Goal: Task Accomplishment & Management: Manage account settings

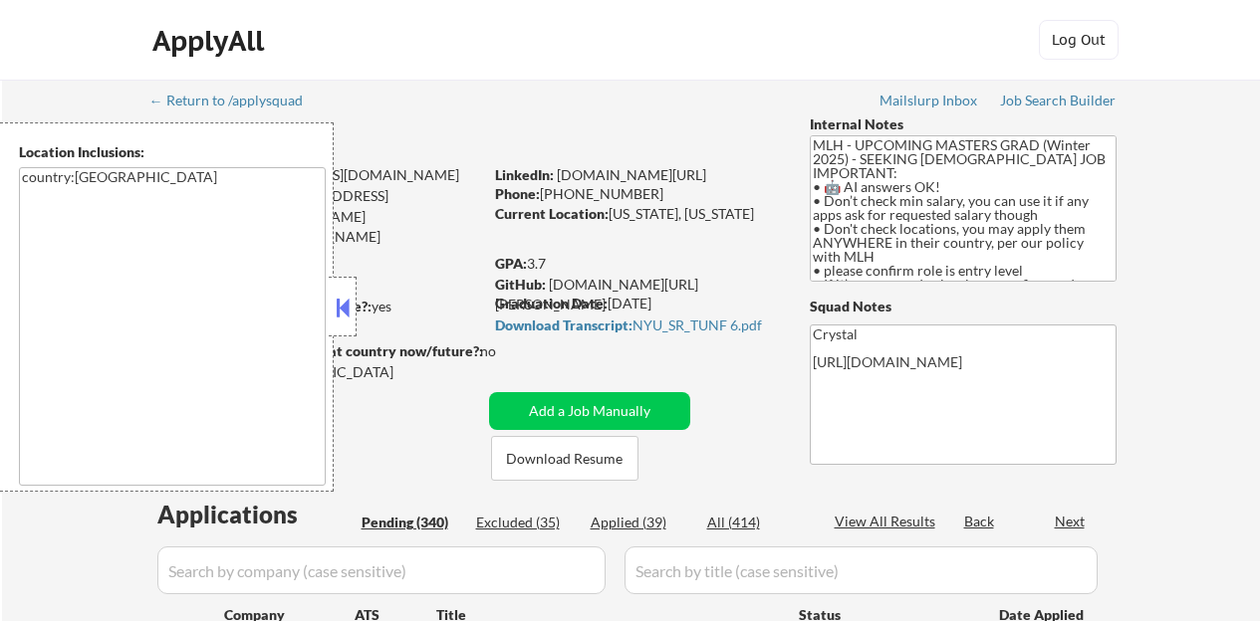
select select ""pending""
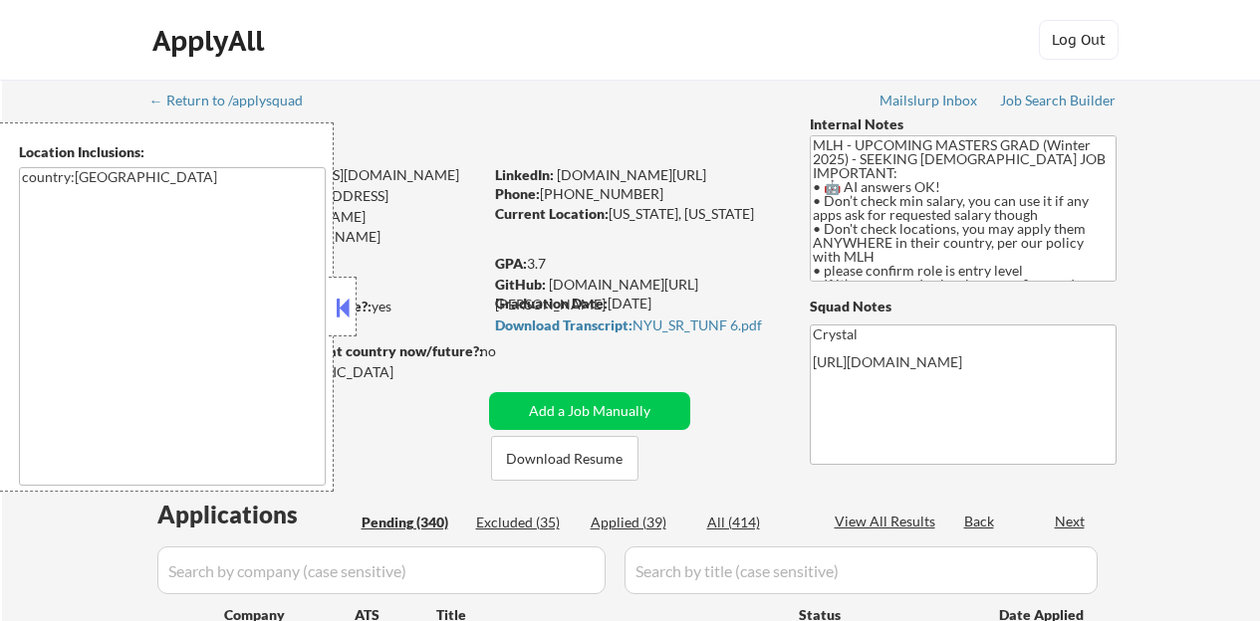
select select ""pending""
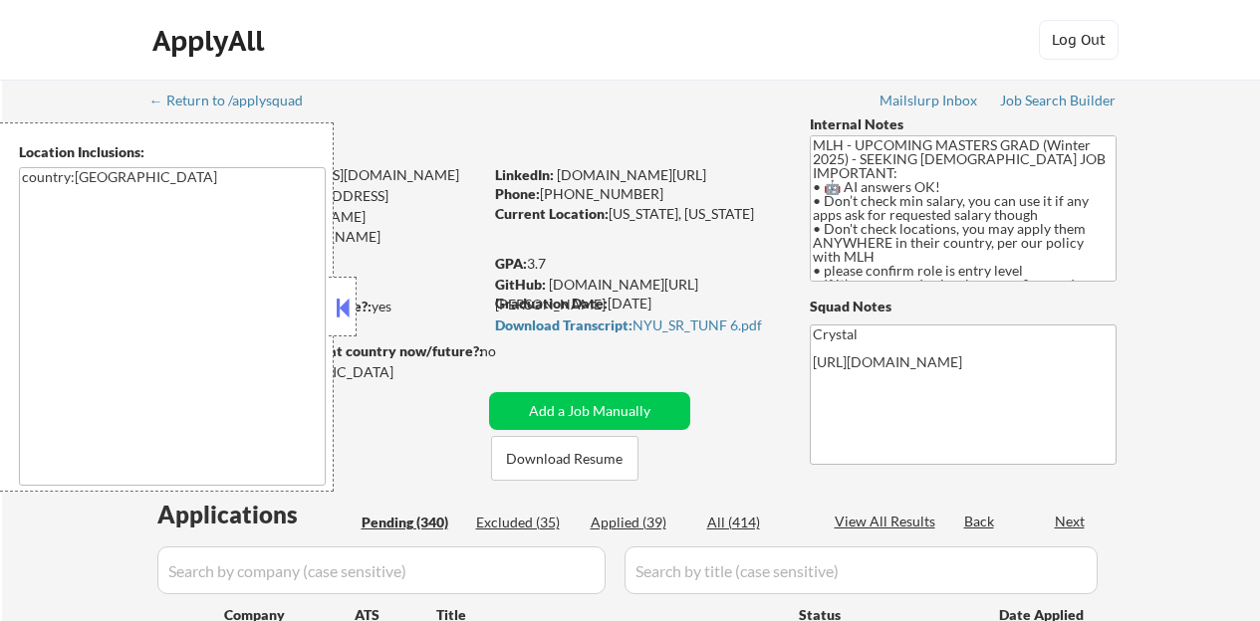
select select ""pending""
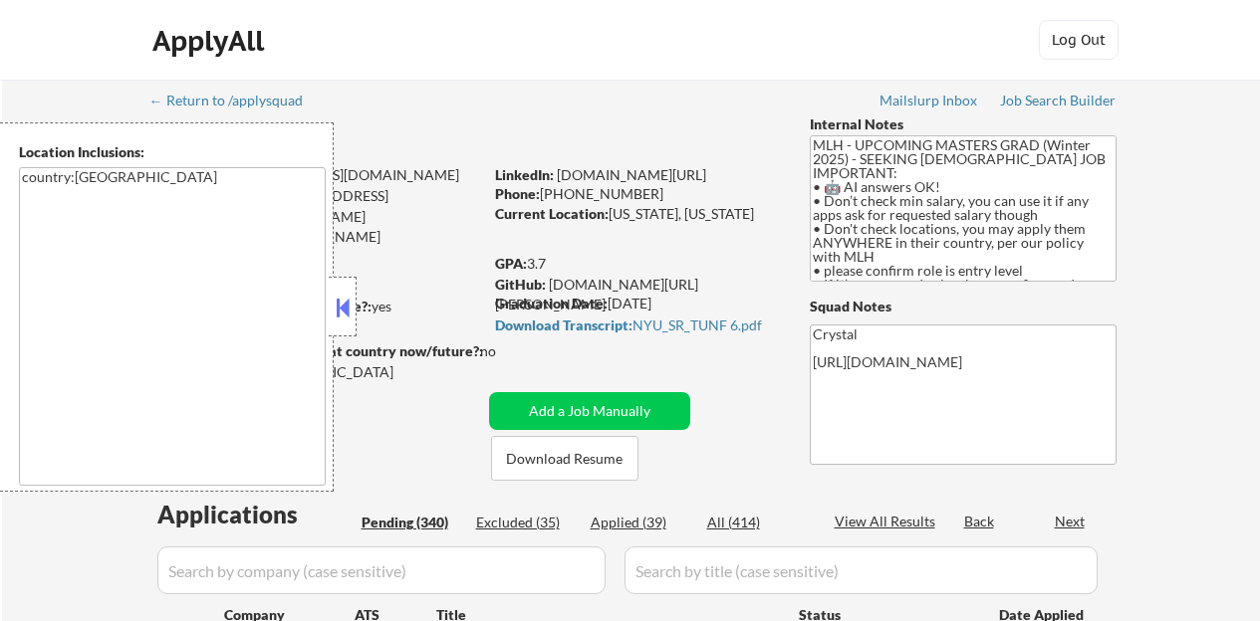
select select ""pending""
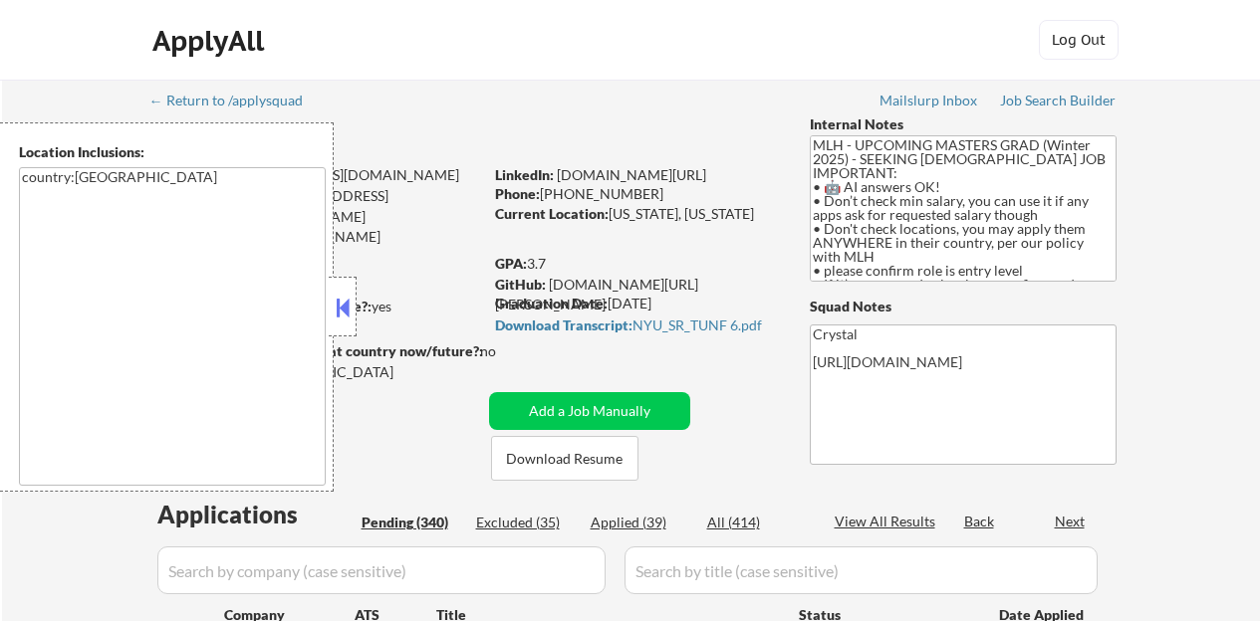
select select ""pending""
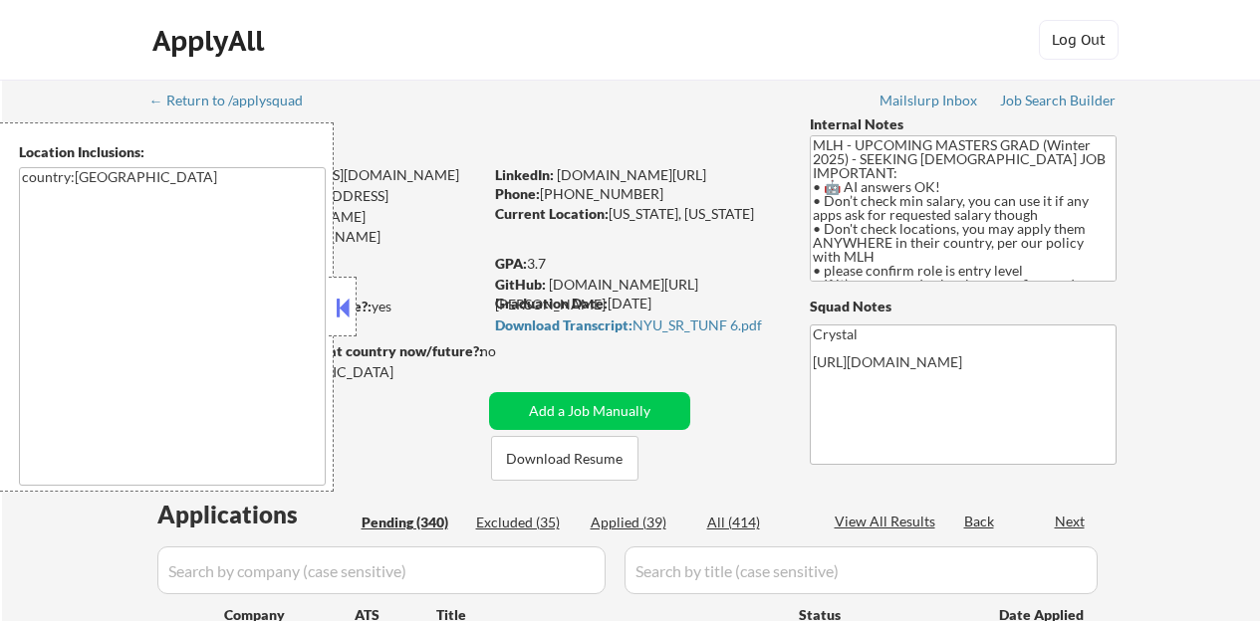
select select ""pending""
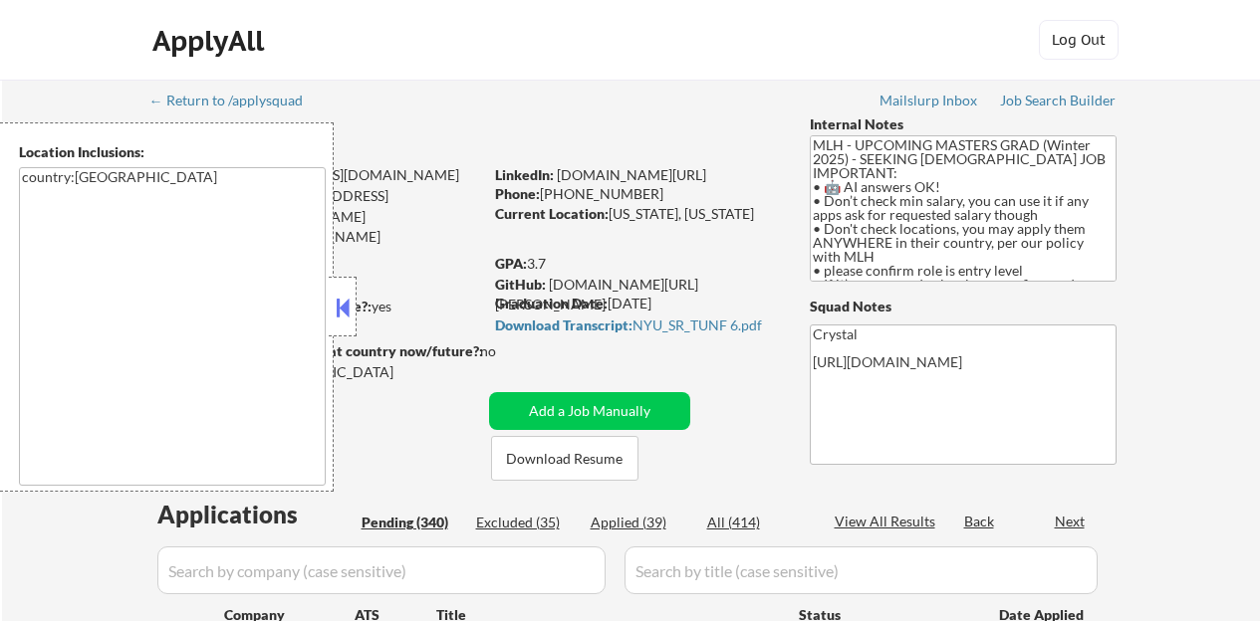
select select ""pending""
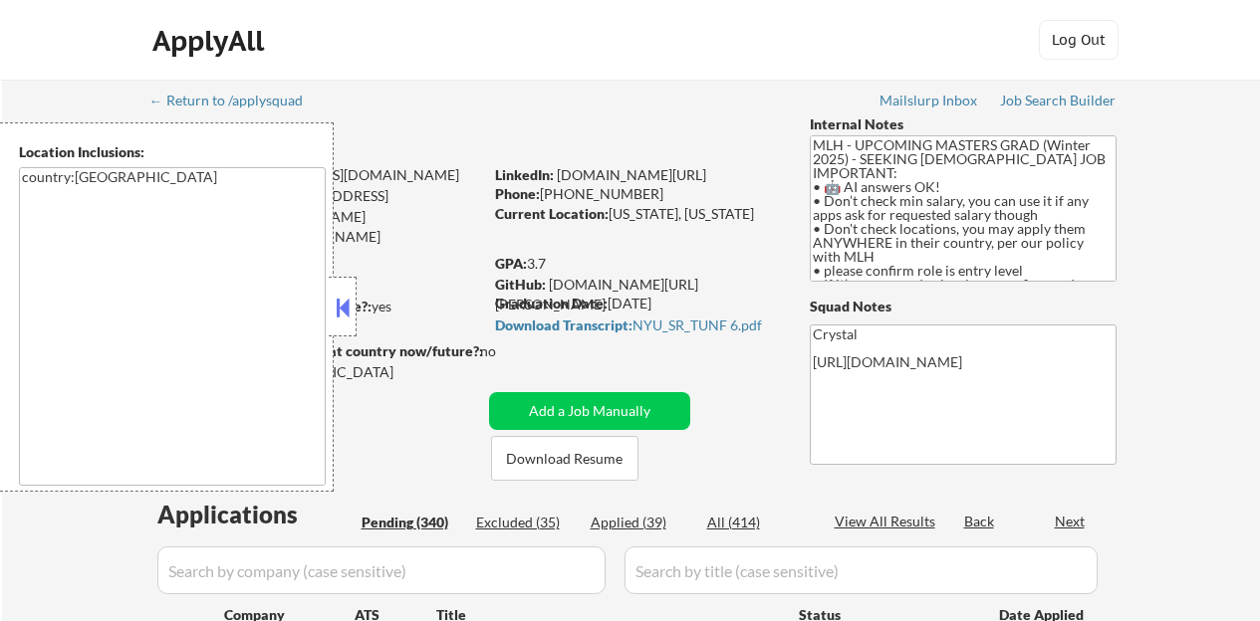
select select ""pending""
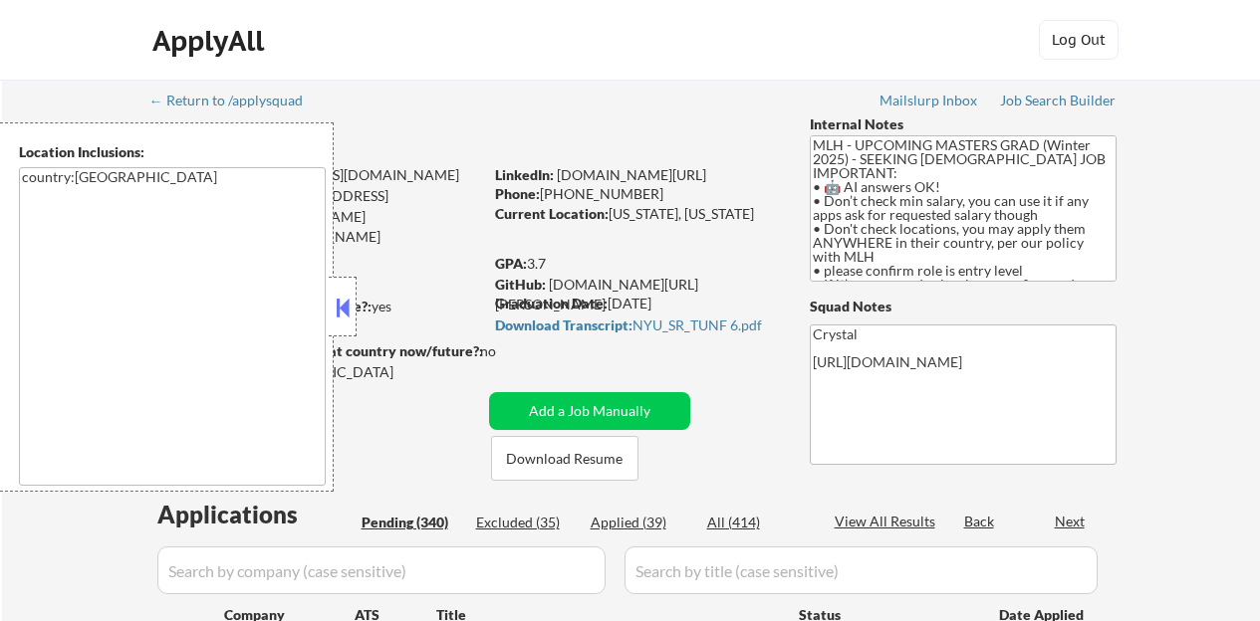
select select ""pending""
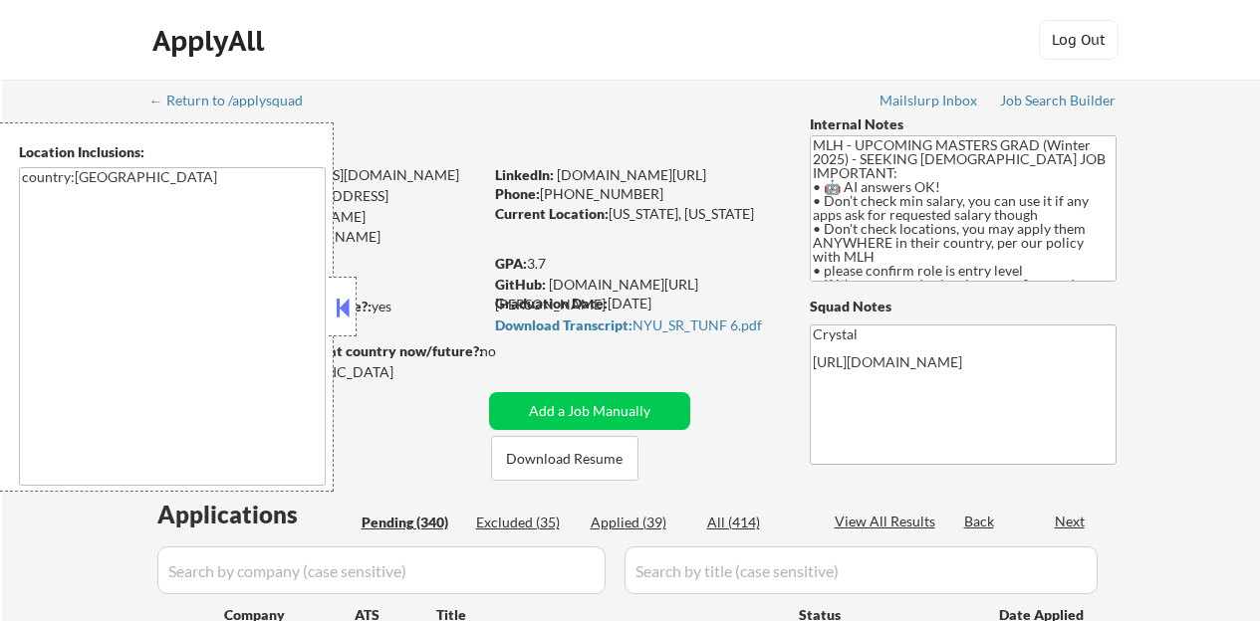
select select ""pending""
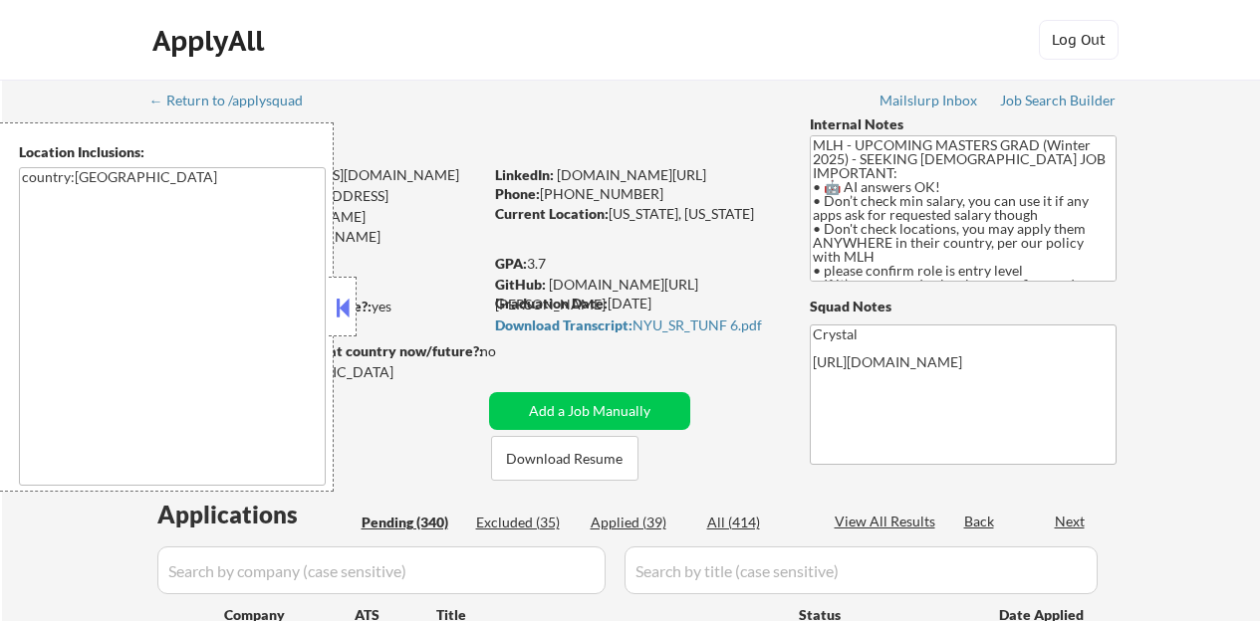
select select ""pending""
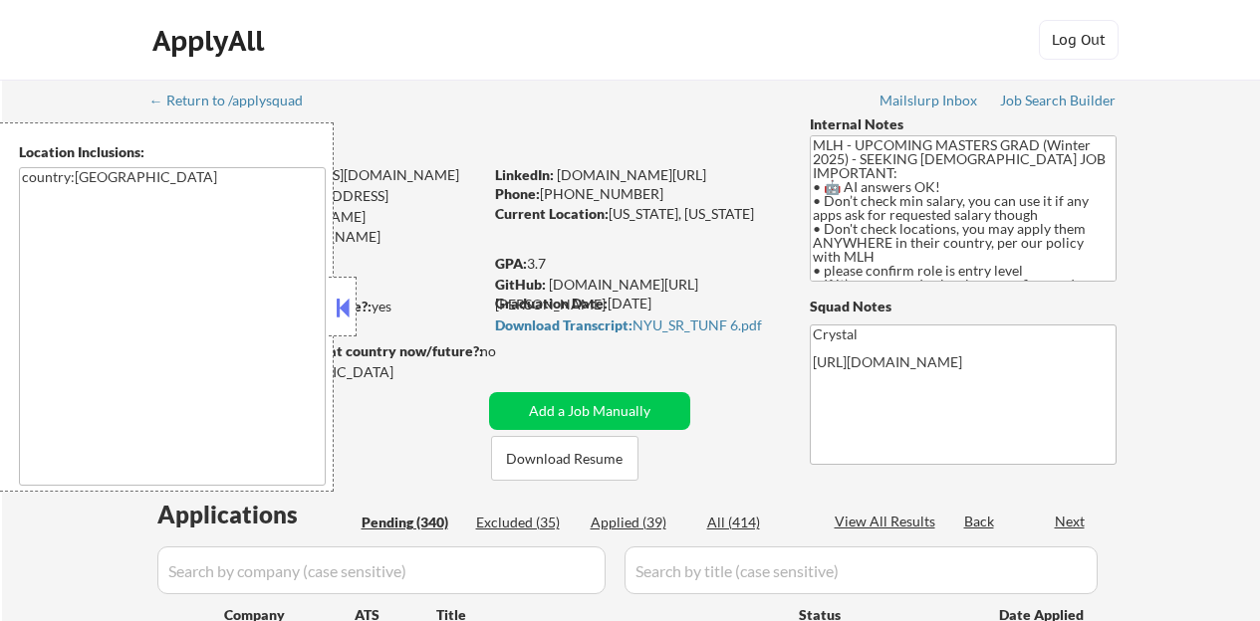
select select ""pending""
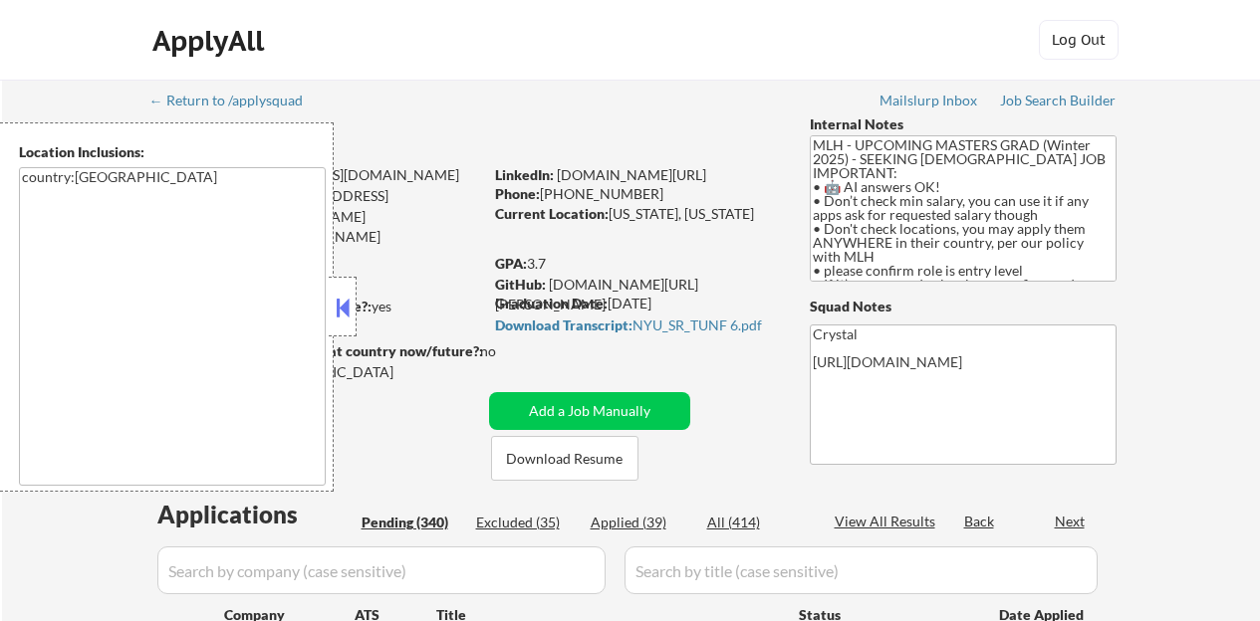
select select ""pending""
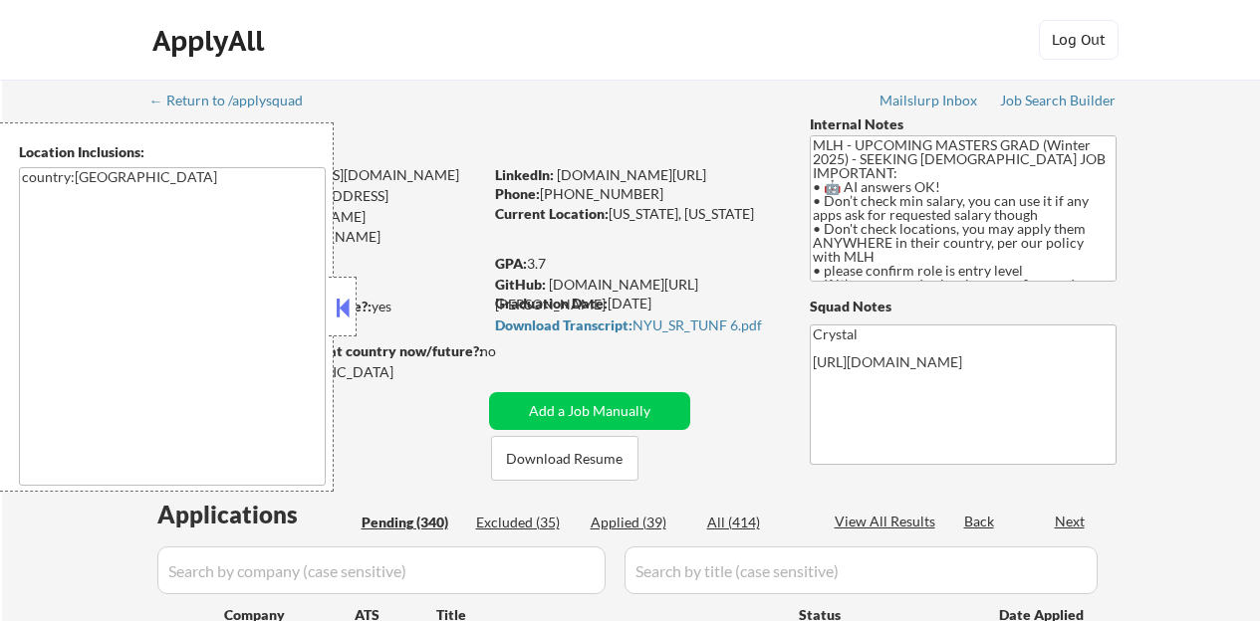
select select ""pending""
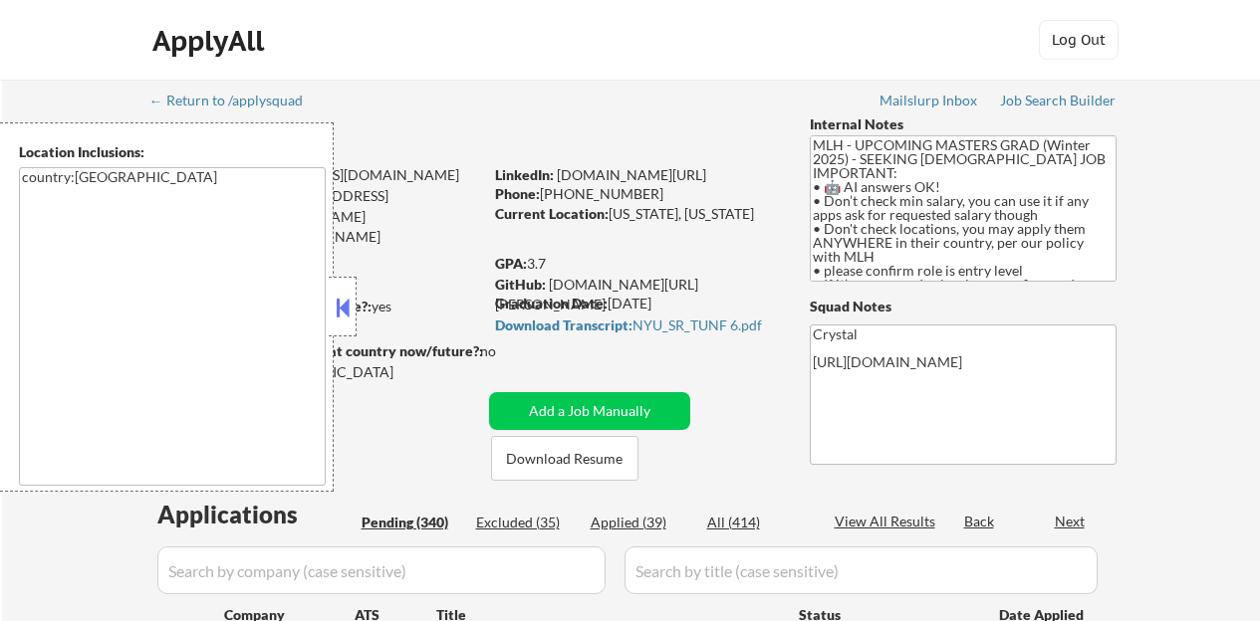
select select ""pending""
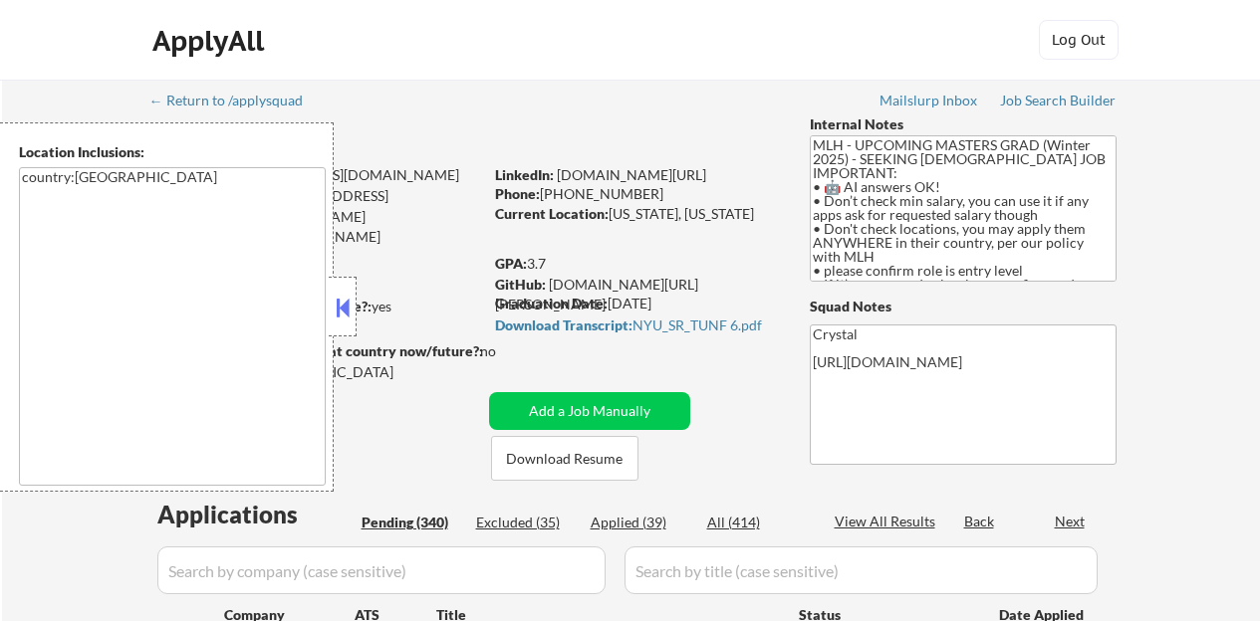
select select ""pending""
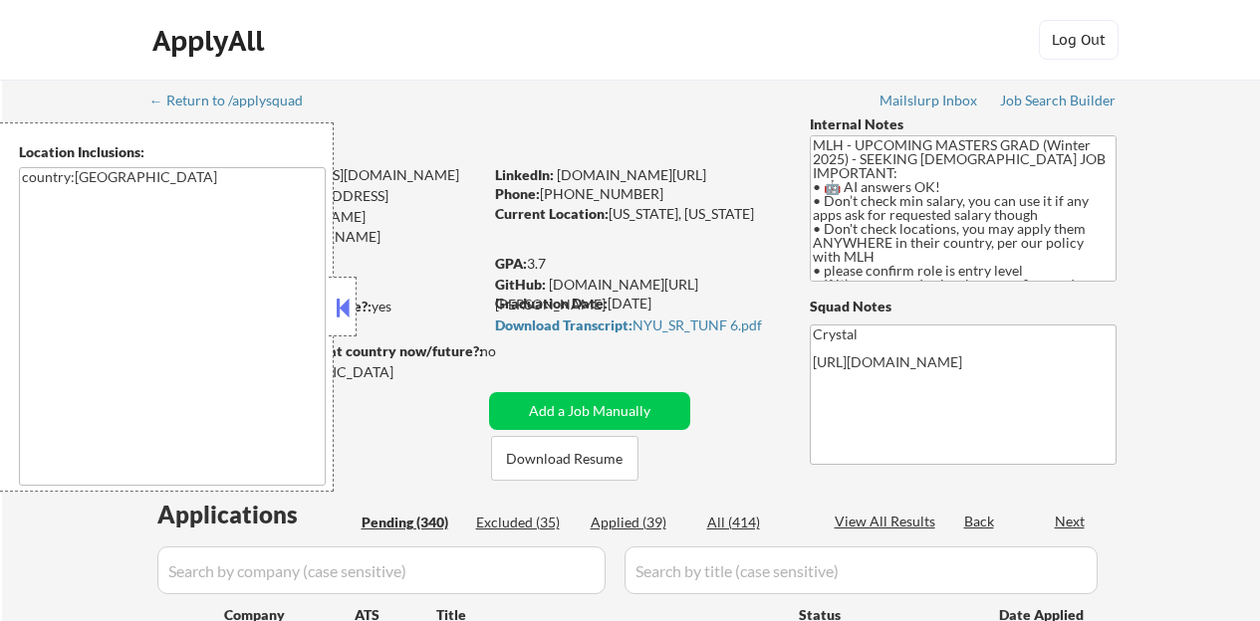
select select ""pending""
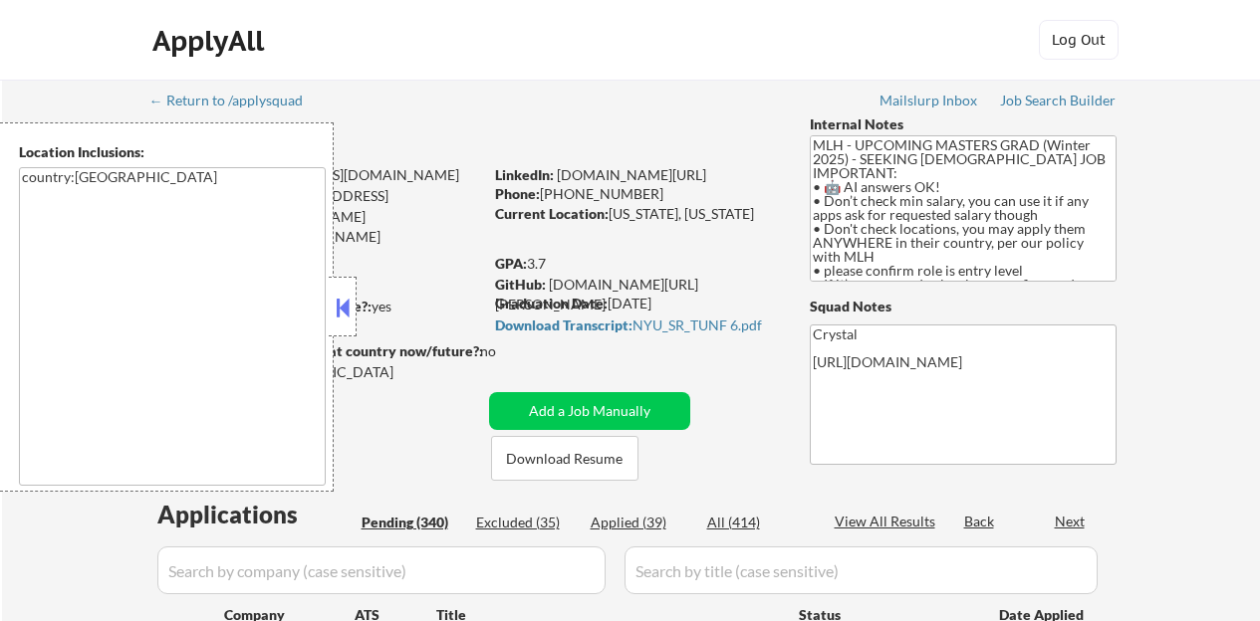
select select ""pending""
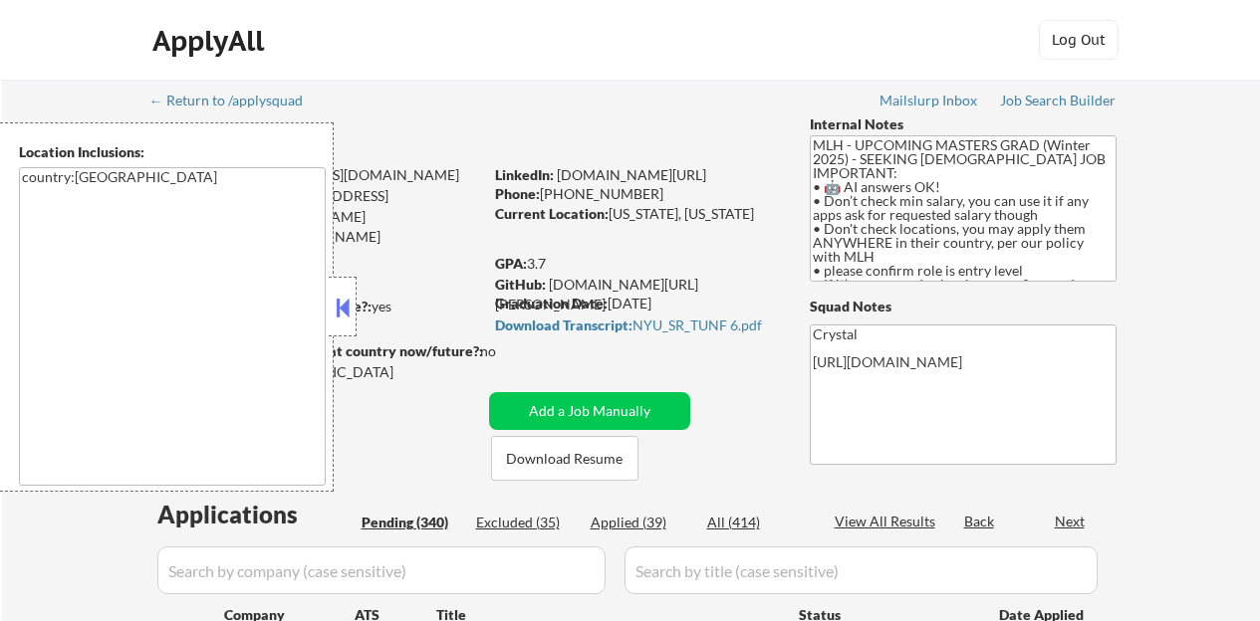
select select ""pending""
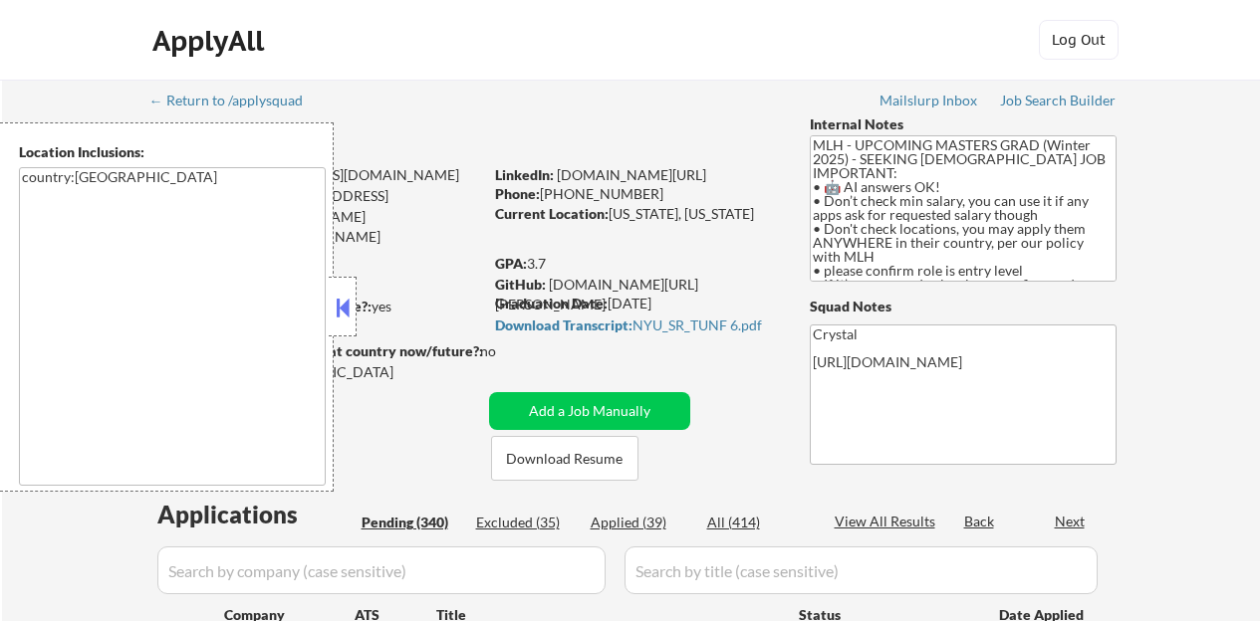
select select ""pending""
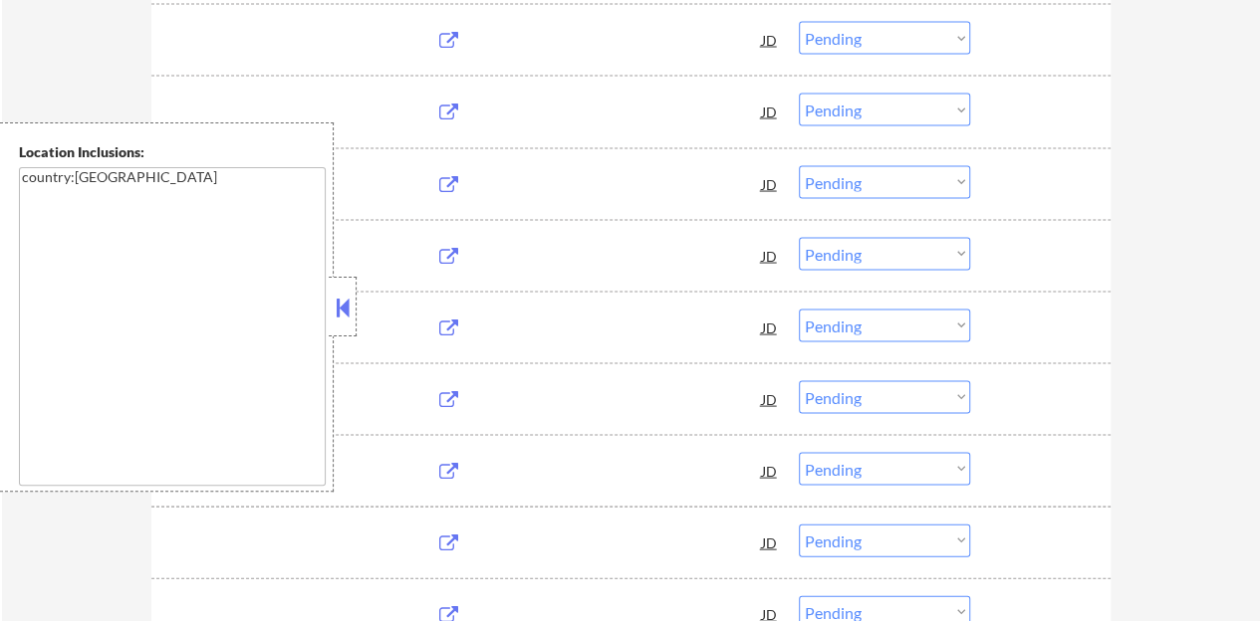
scroll to position [1855, 0]
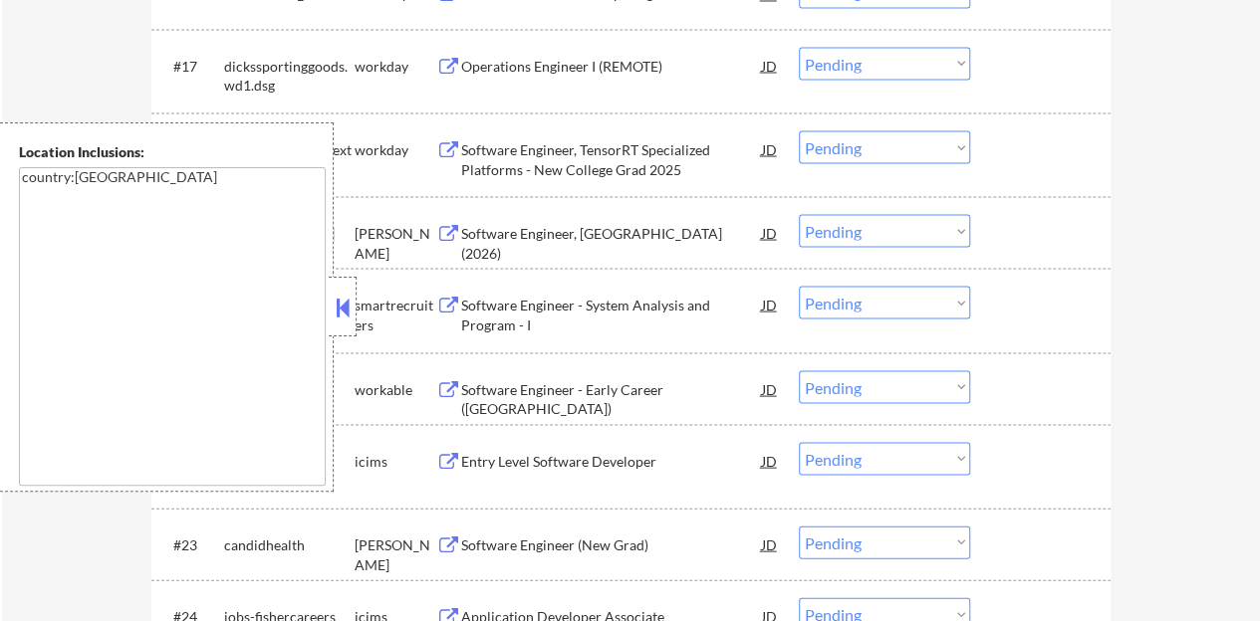
click at [341, 288] on div at bounding box center [343, 307] width 28 height 60
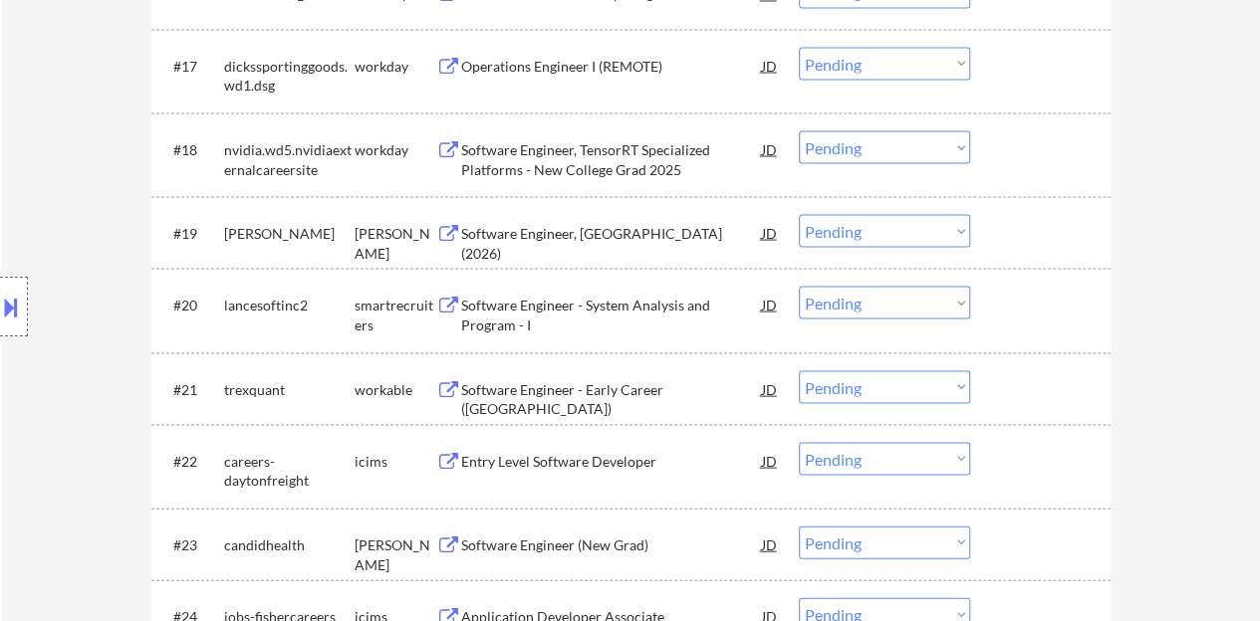
click at [898, 224] on select "Choose an option... Pending Applied Excluded (Questions) Excluded (Expired) Exc…" at bounding box center [884, 230] width 171 height 33
click at [799, 214] on select "Choose an option... Pending Applied Excluded (Questions) Excluded (Expired) Exc…" at bounding box center [884, 230] width 171 height 33
select select ""pending""
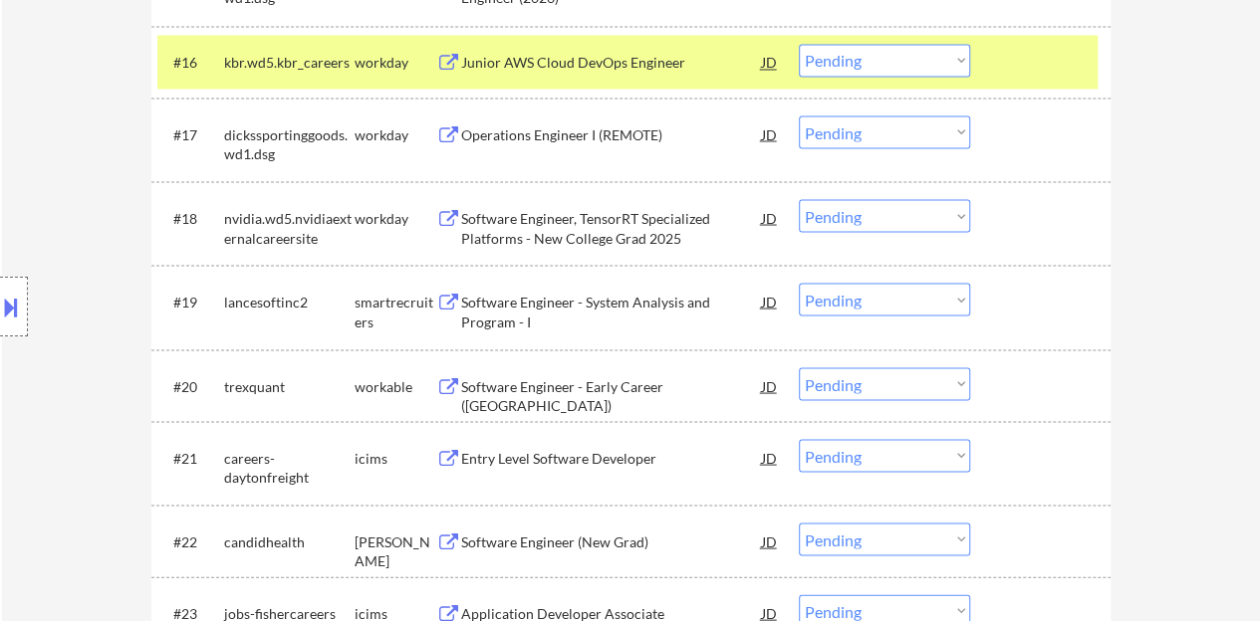
scroll to position [1756, 0]
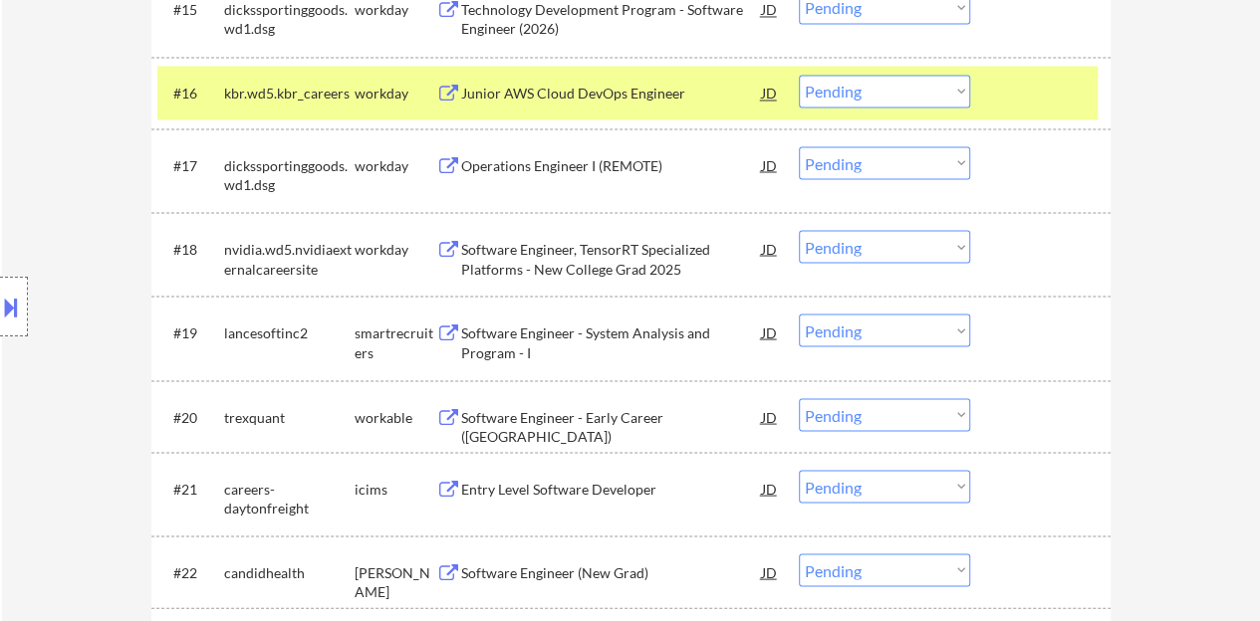
click at [1004, 88] on div at bounding box center [1043, 93] width 88 height 36
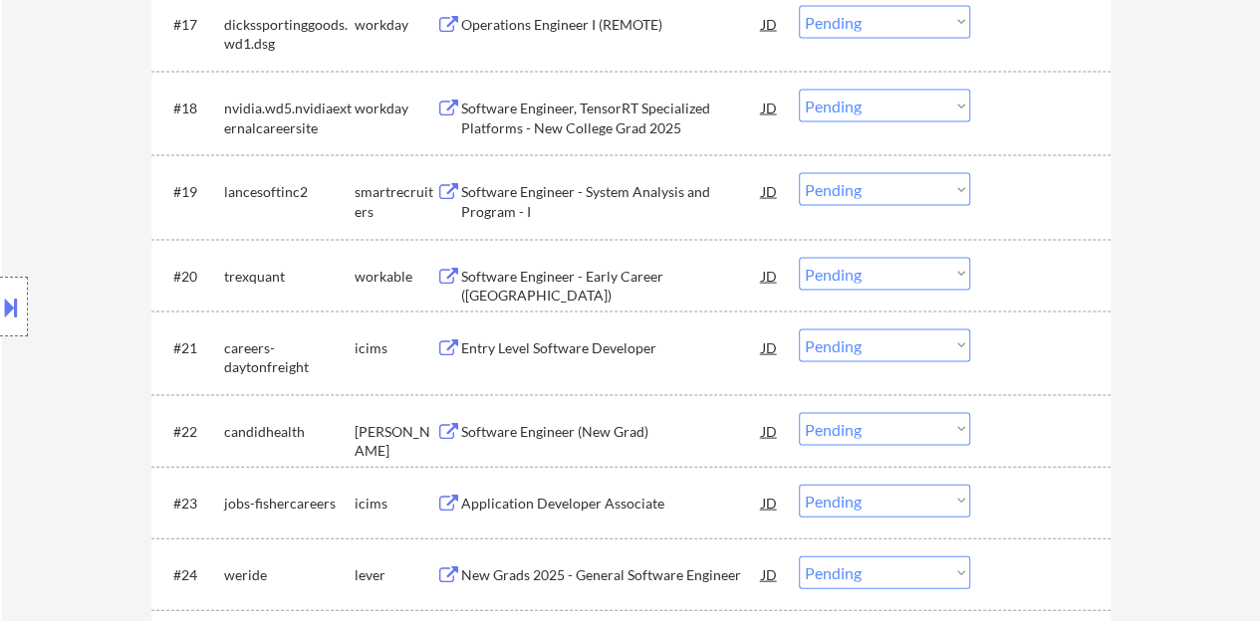
scroll to position [2055, 0]
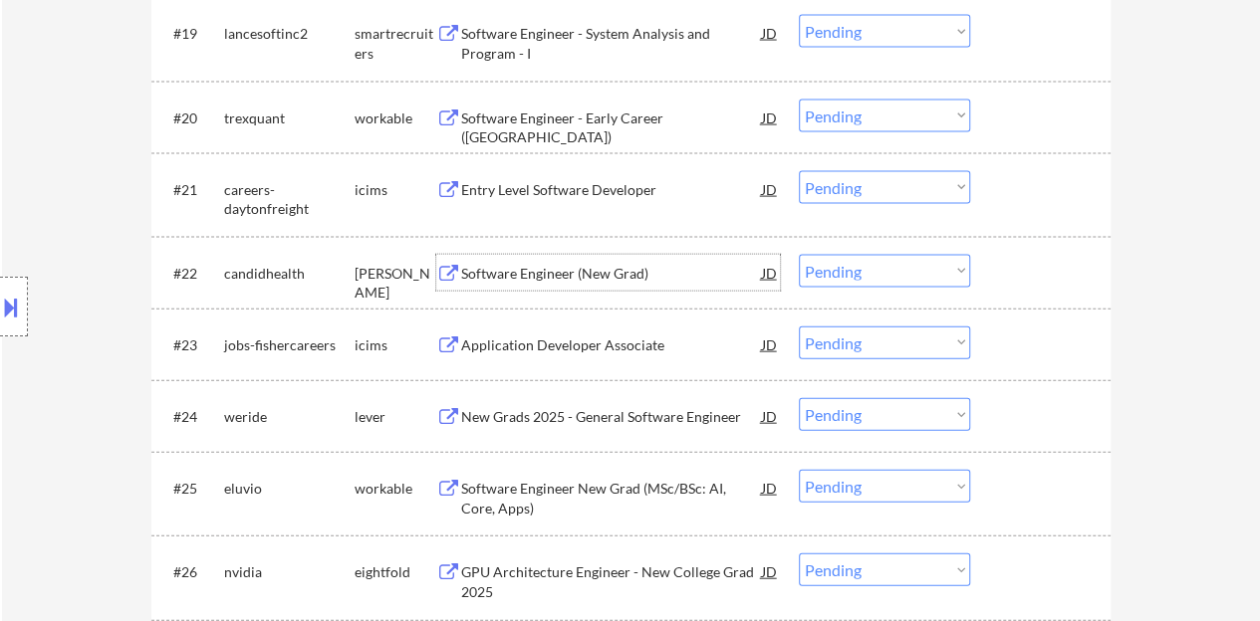
click at [572, 278] on div "Software Engineer (New Grad)" at bounding box center [611, 274] width 301 height 20
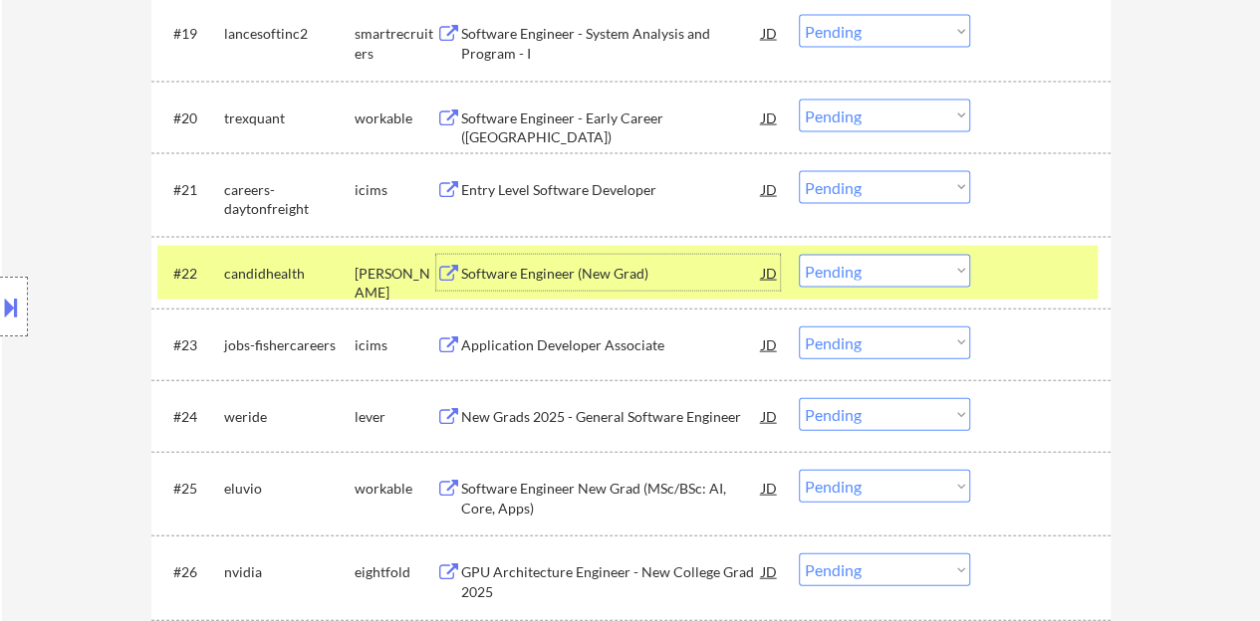
click at [8, 327] on div at bounding box center [14, 307] width 28 height 60
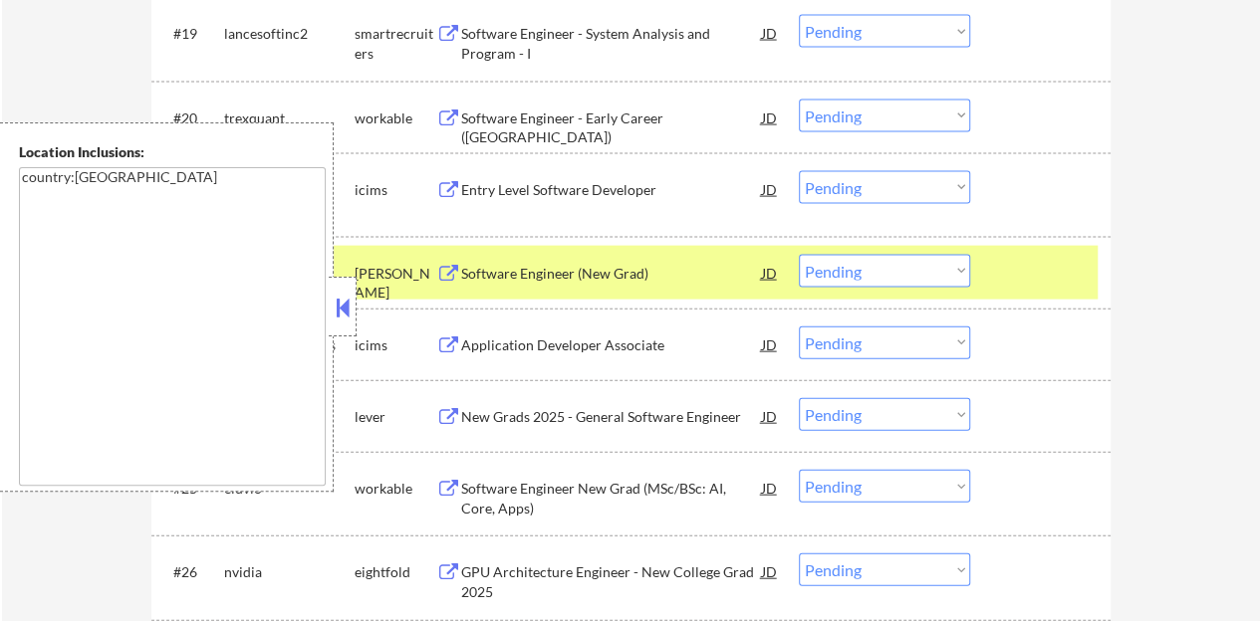
click at [337, 313] on button at bounding box center [343, 308] width 22 height 30
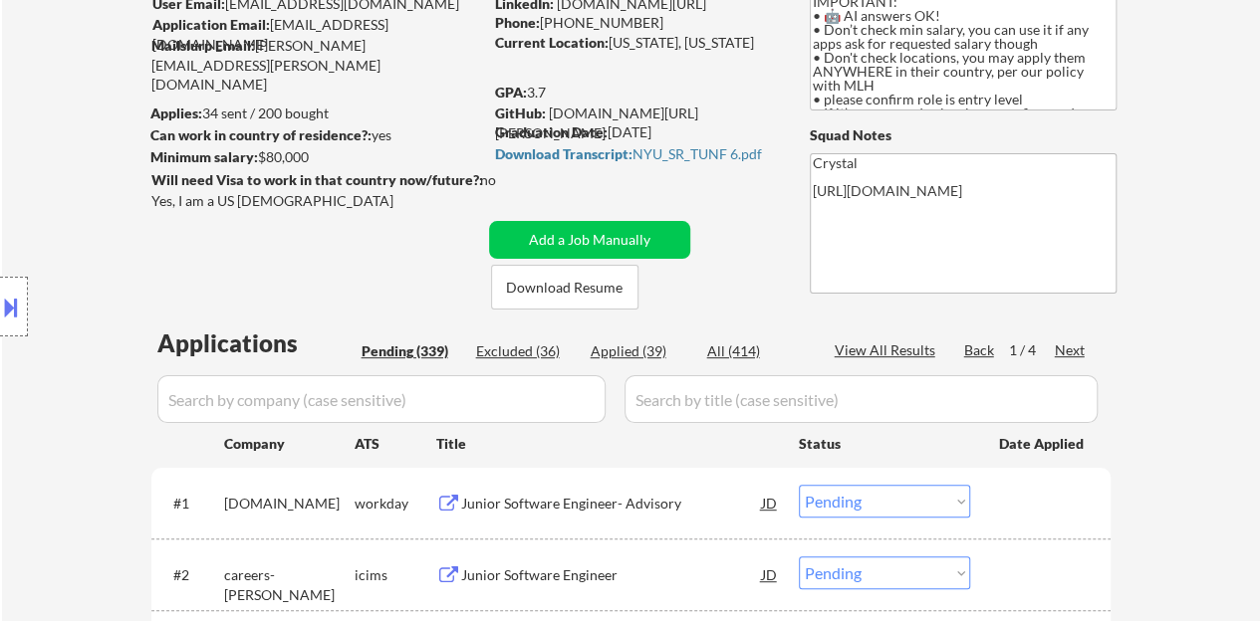
scroll to position [63, 0]
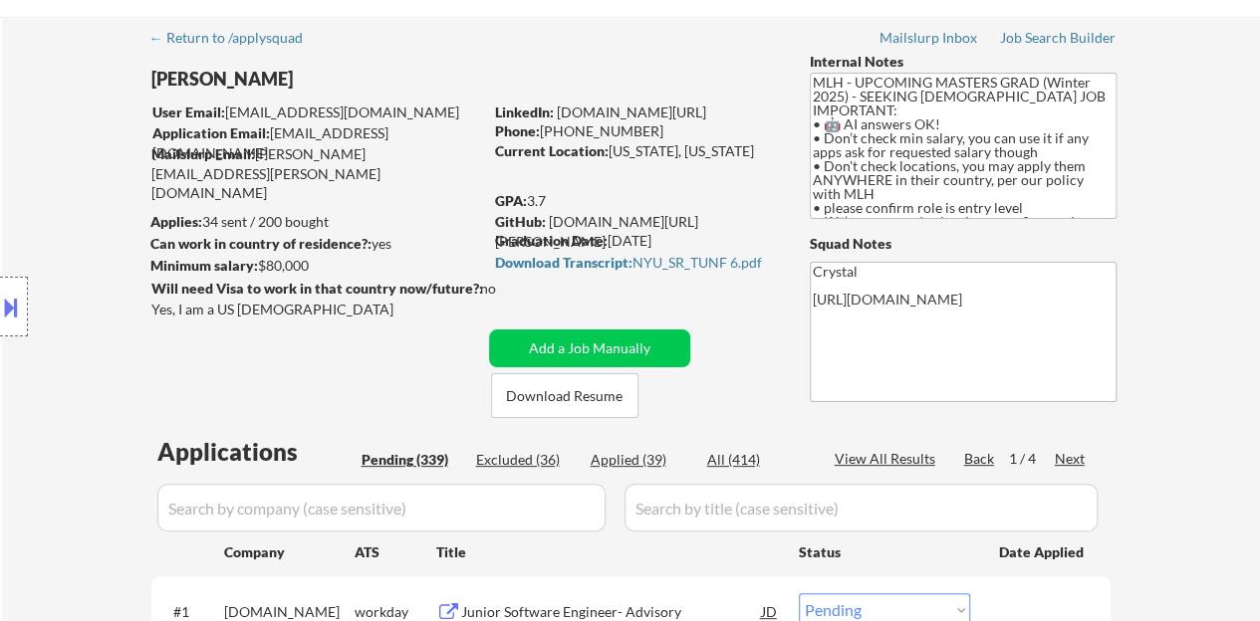
drag, startPoint x: 751, startPoint y: 106, endPoint x: 560, endPoint y: 109, distance: 191.2
click at [560, 109] on div "LinkedIn: [DOMAIN_NAME][URL]" at bounding box center [637, 113] width 285 height 20
copy link "[DOMAIN_NAME][URL]"
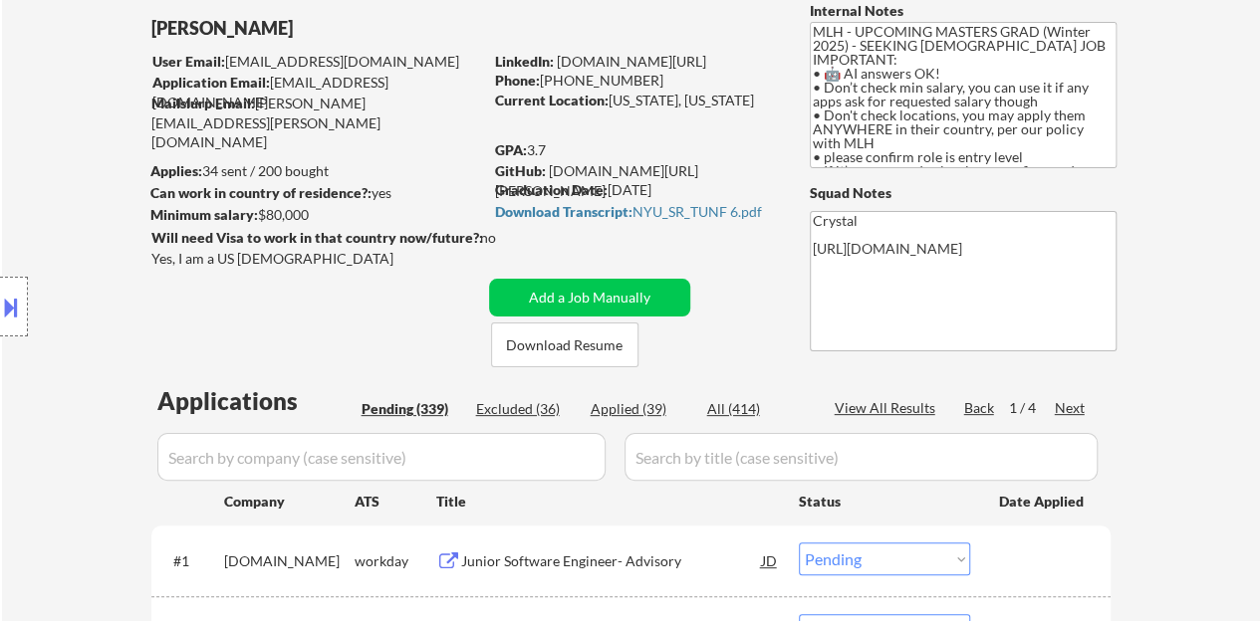
scroll to position [0, 0]
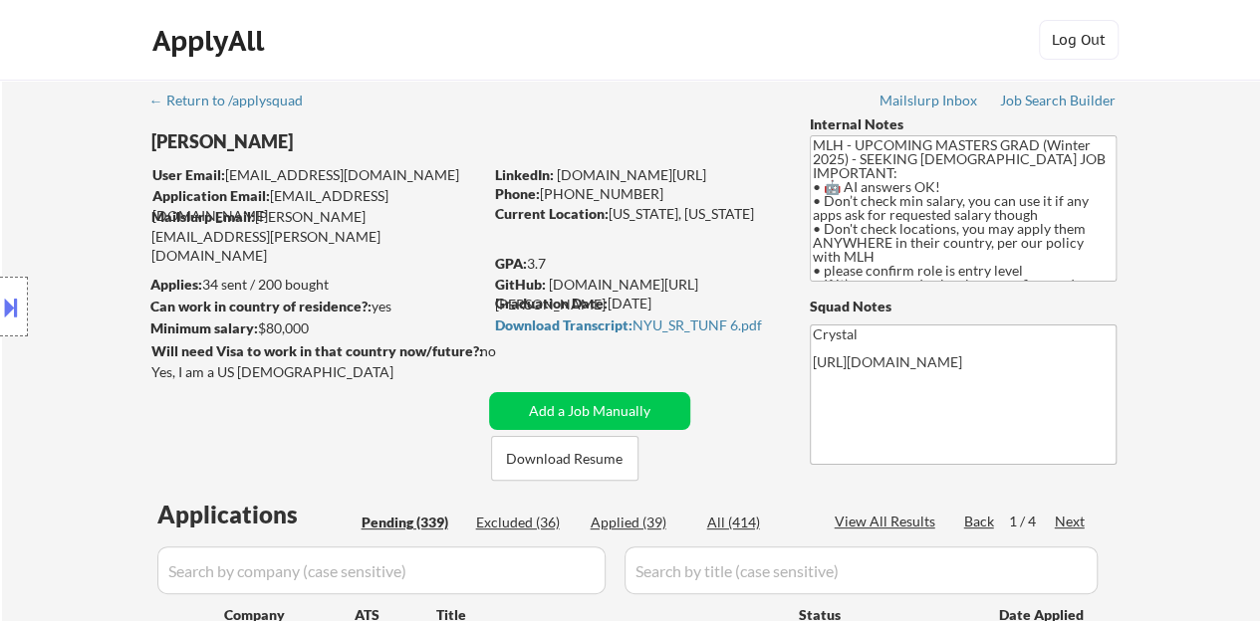
click at [762, 256] on div "GPA: 3.7" at bounding box center [637, 264] width 285 height 20
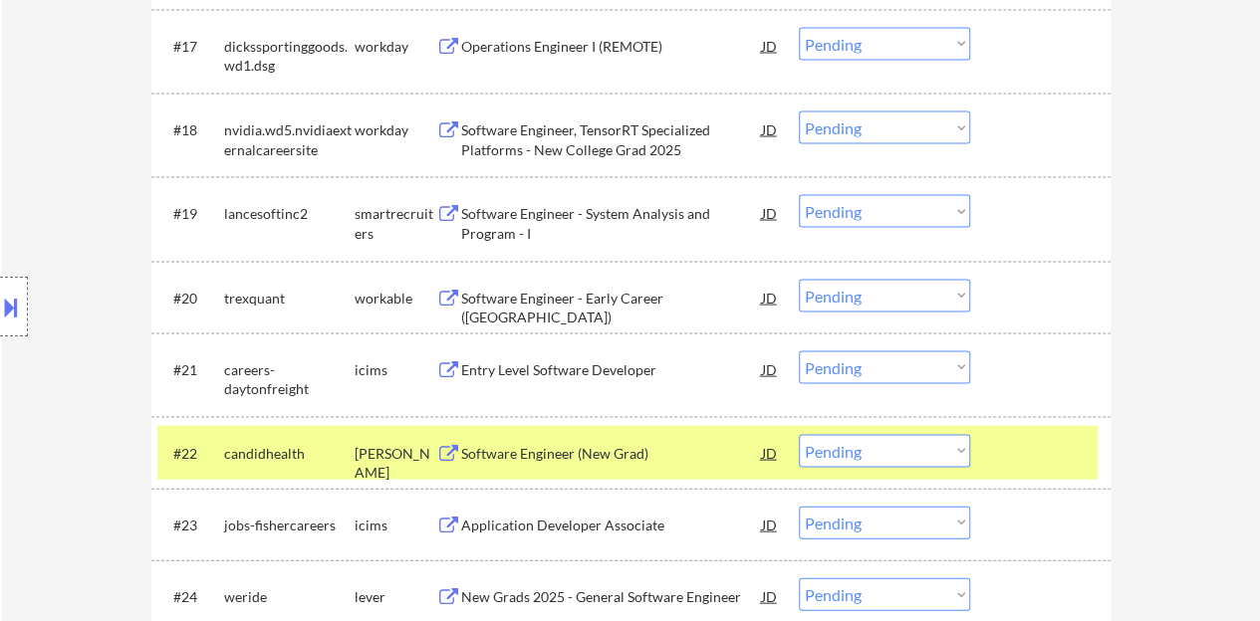
scroll to position [1892, 0]
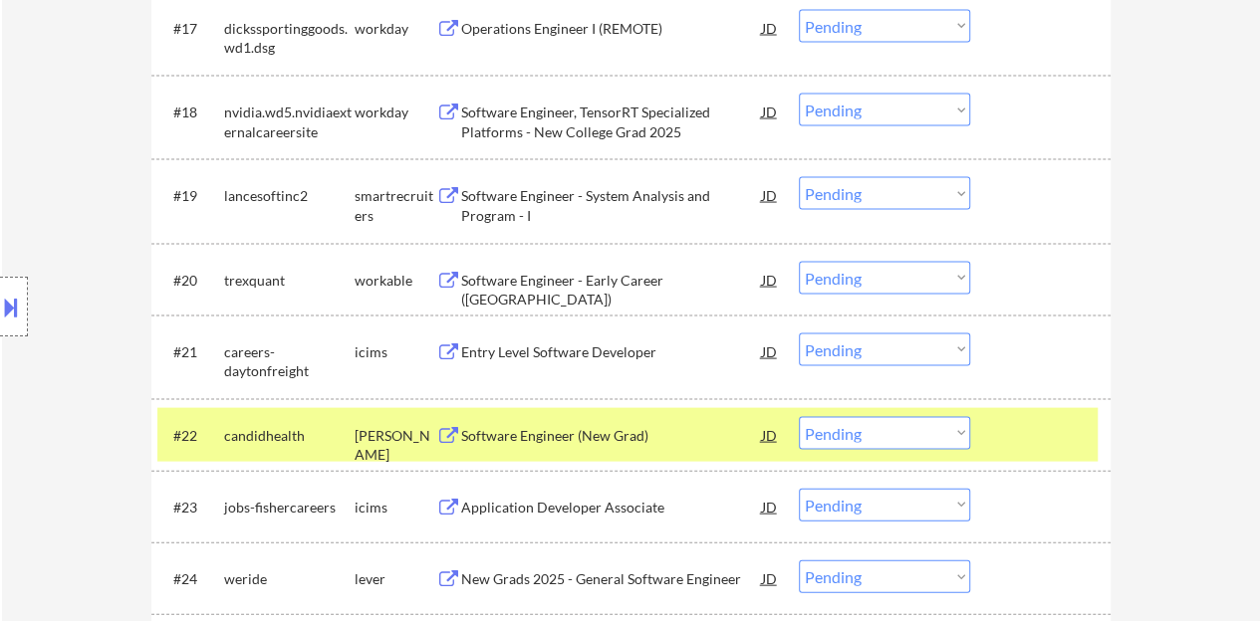
click at [910, 425] on select "Choose an option... Pending Applied Excluded (Questions) Excluded (Expired) Exc…" at bounding box center [884, 433] width 171 height 33
click at [799, 417] on select "Choose an option... Pending Applied Excluded (Questions) Excluded (Expired) Exc…" at bounding box center [884, 433] width 171 height 33
select select ""pending""
click at [1040, 423] on div at bounding box center [1043, 435] width 88 height 36
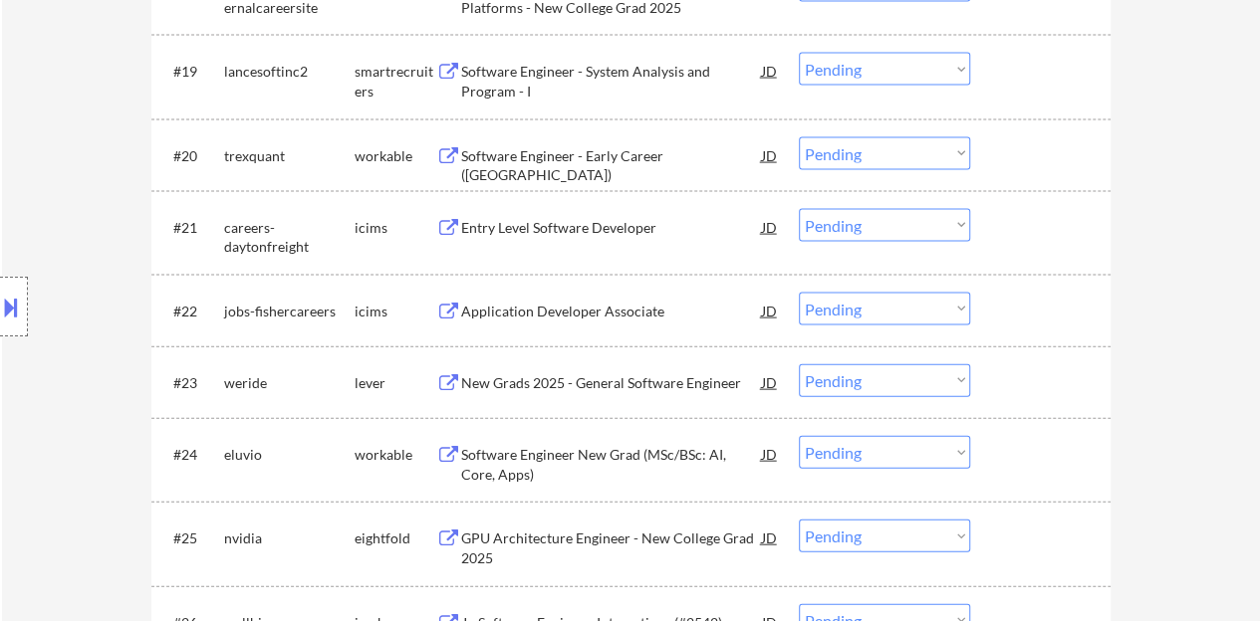
scroll to position [2091, 0]
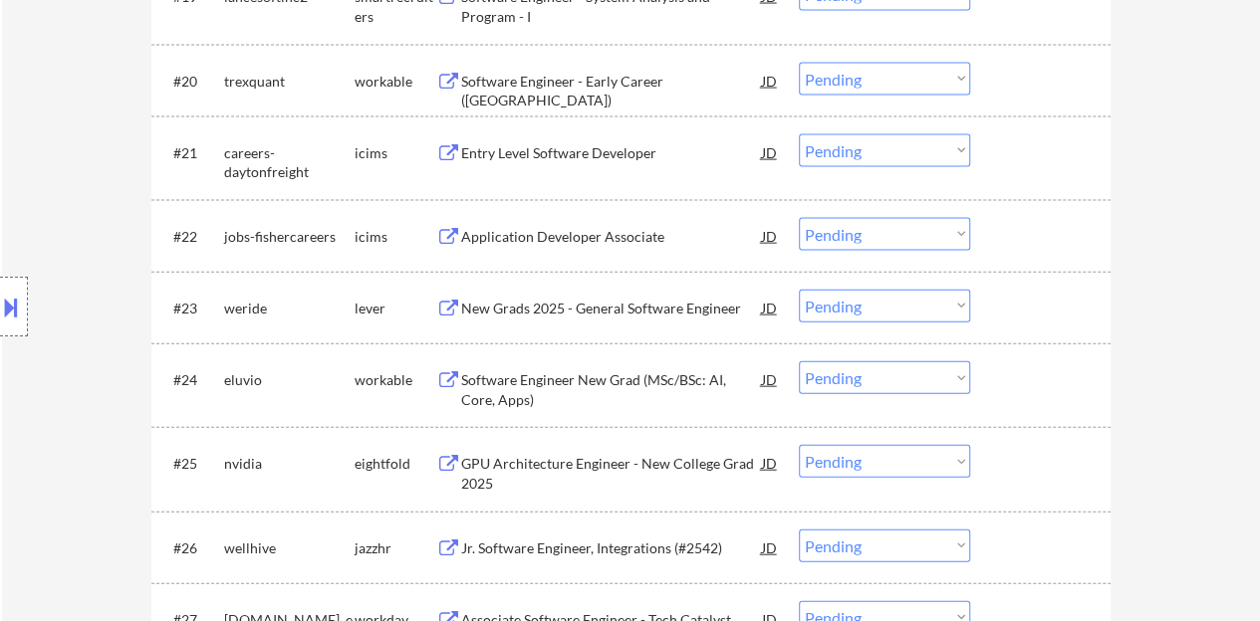
click at [691, 304] on div "New Grads 2025 - General Software Engineer" at bounding box center [611, 309] width 301 height 20
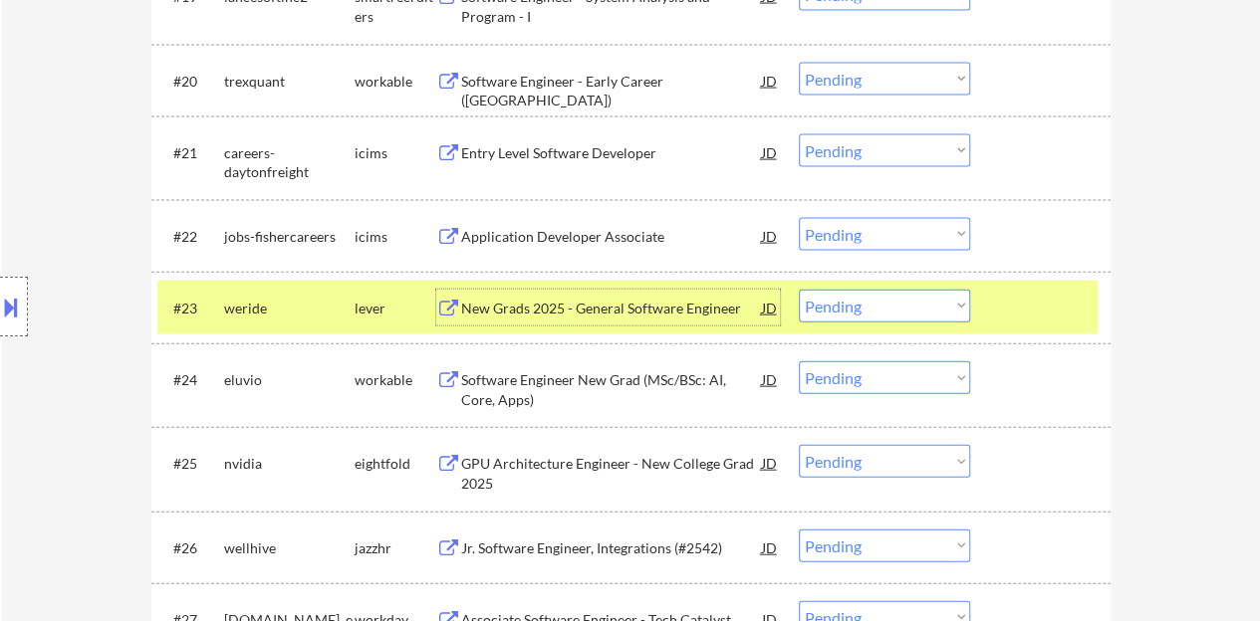
click at [927, 311] on select "Choose an option... Pending Applied Excluded (Questions) Excluded (Expired) Exc…" at bounding box center [884, 306] width 171 height 33
click at [799, 290] on select "Choose an option... Pending Applied Excluded (Questions) Excluded (Expired) Exc…" at bounding box center [884, 306] width 171 height 33
select select ""pending""
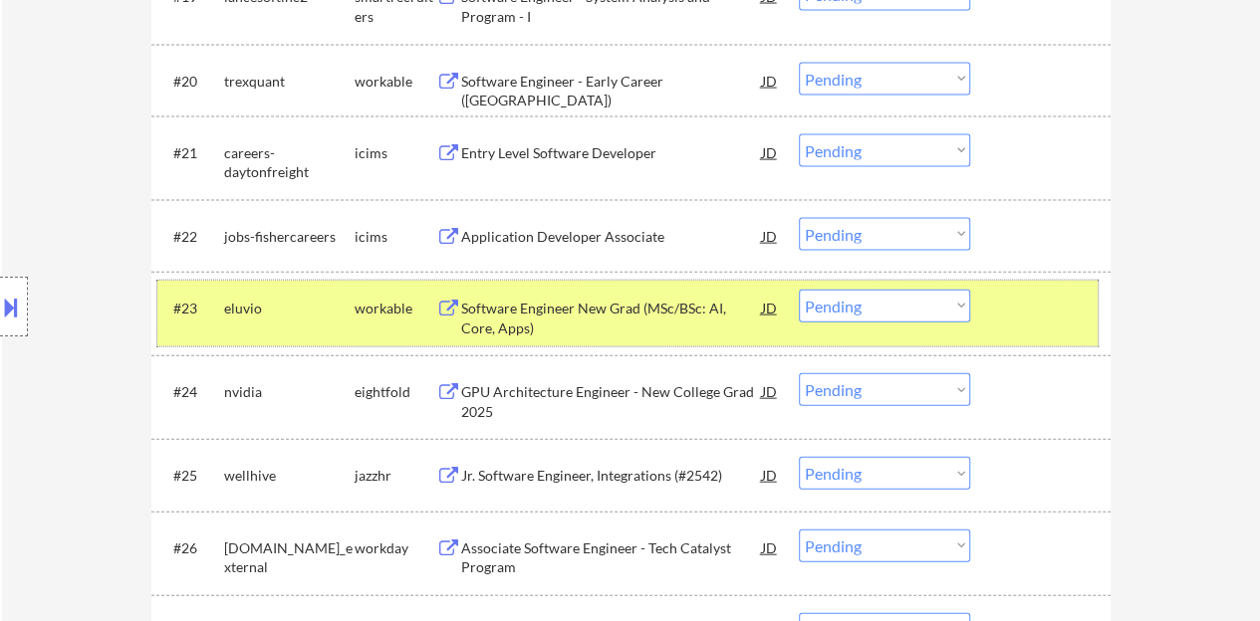
click at [1016, 296] on div at bounding box center [1043, 308] width 88 height 36
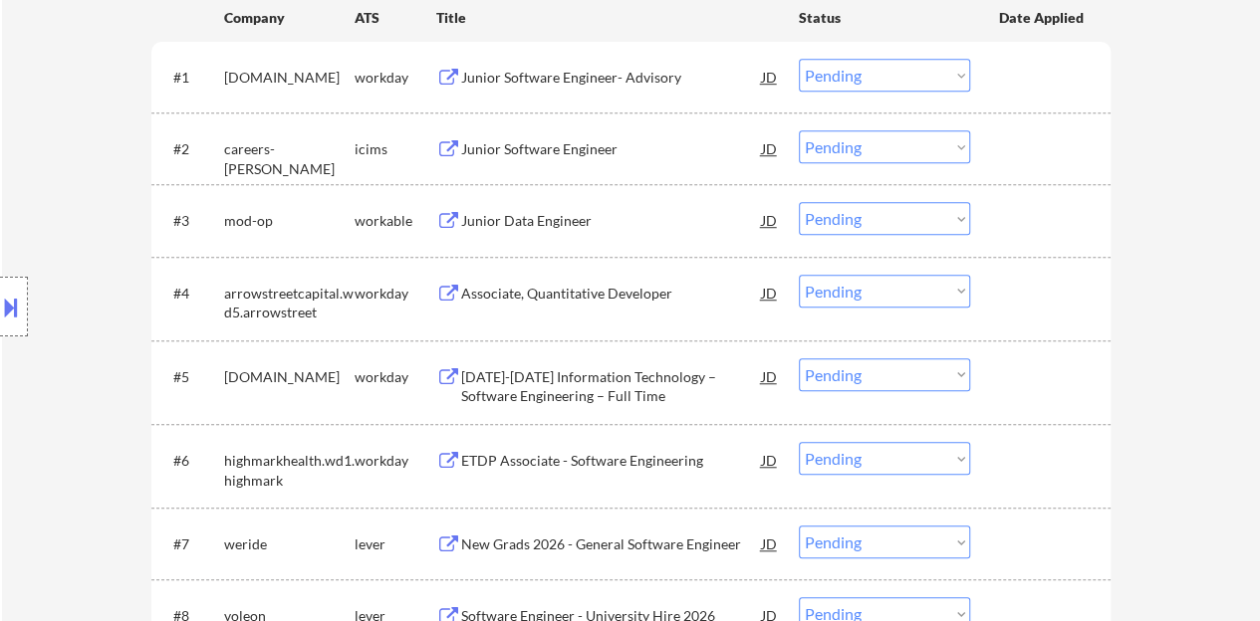
scroll to position [398, 0]
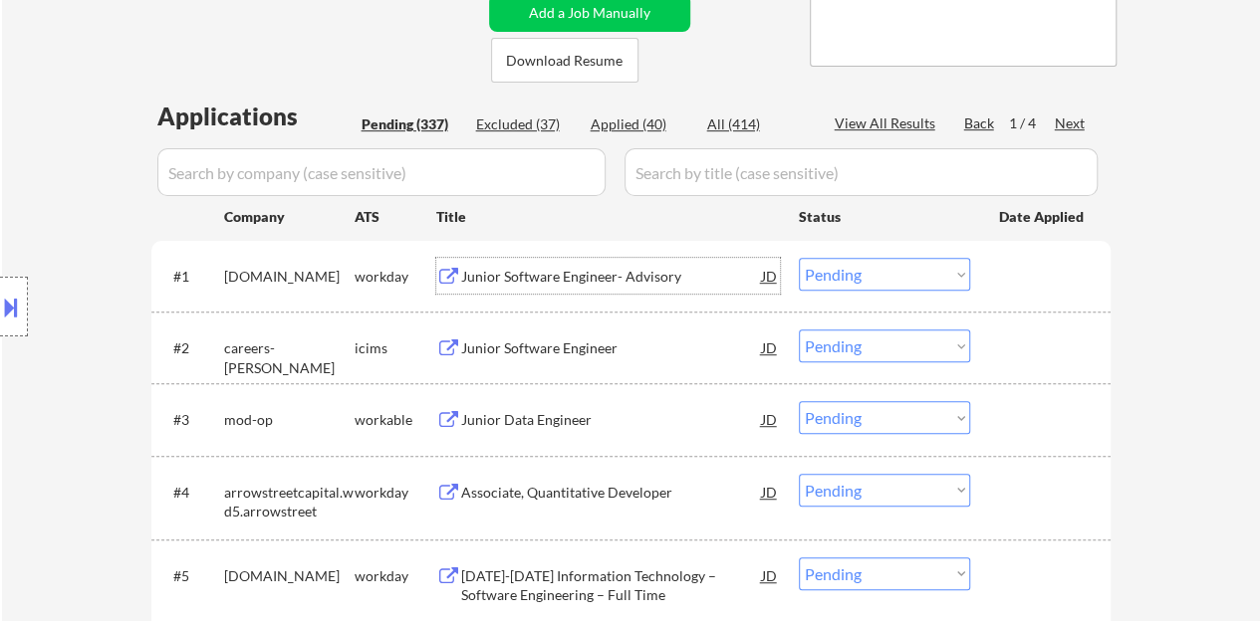
click at [619, 274] on div "Junior Software Engineer- Advisory" at bounding box center [611, 277] width 301 height 20
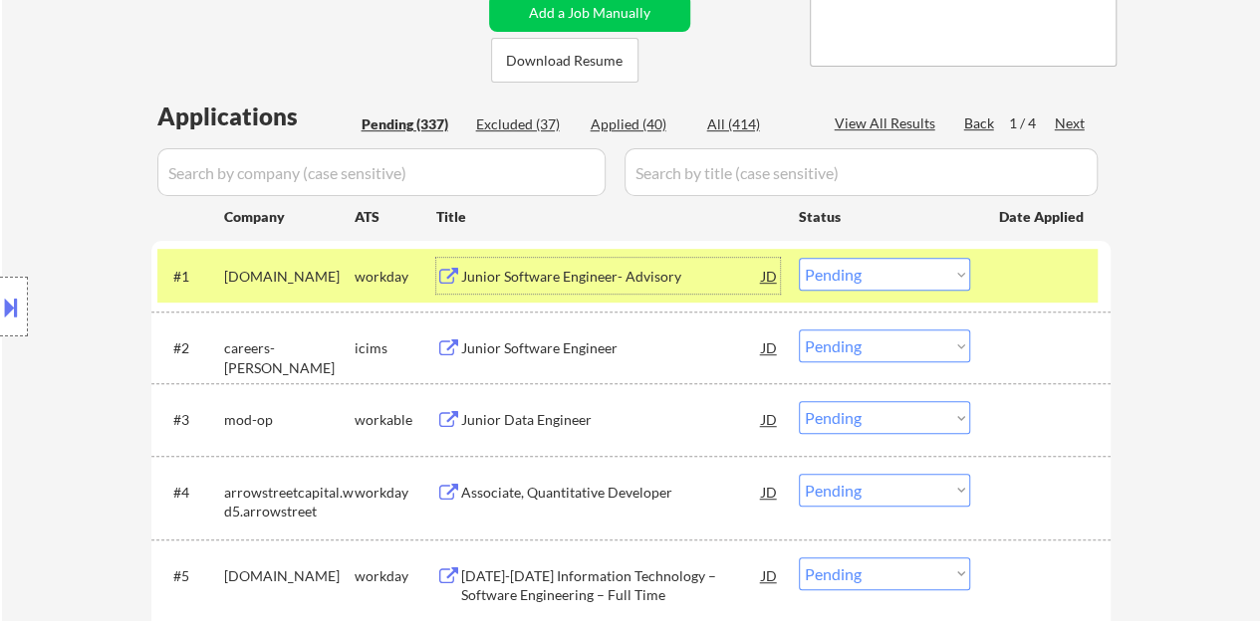
click at [917, 285] on select "Choose an option... Pending Applied Excluded (Questions) Excluded (Expired) Exc…" at bounding box center [884, 274] width 171 height 33
click at [799, 258] on select "Choose an option... Pending Applied Excluded (Questions) Excluded (Expired) Exc…" at bounding box center [884, 274] width 171 height 33
select select ""pending""
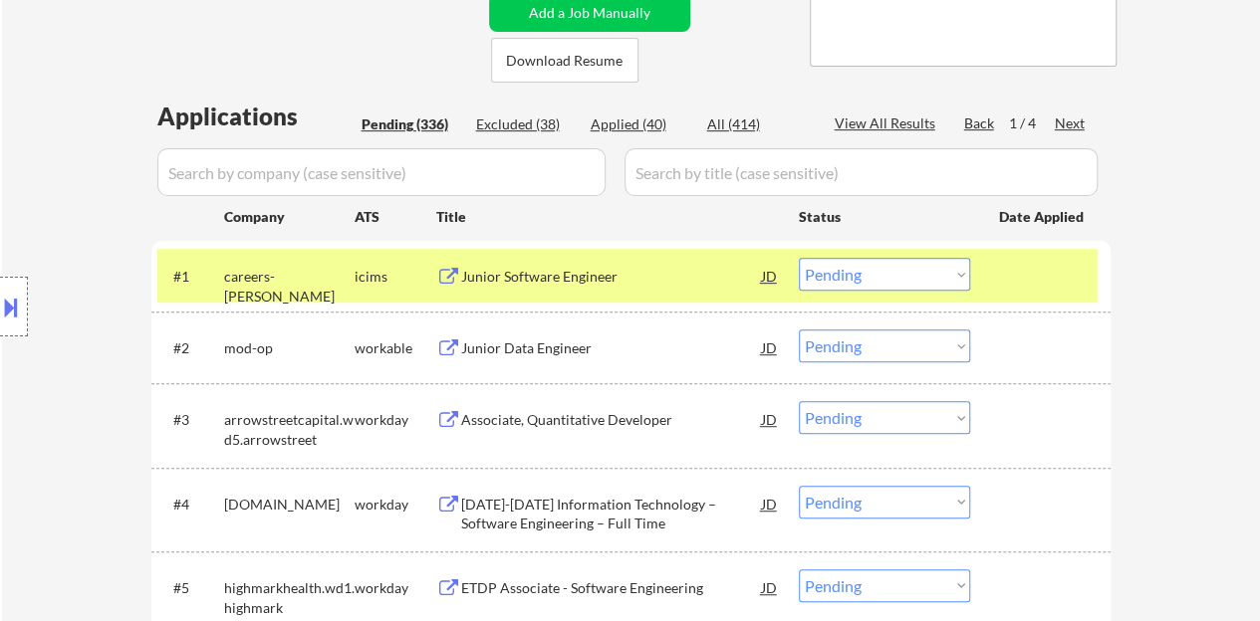
click at [1015, 270] on div at bounding box center [1043, 276] width 88 height 36
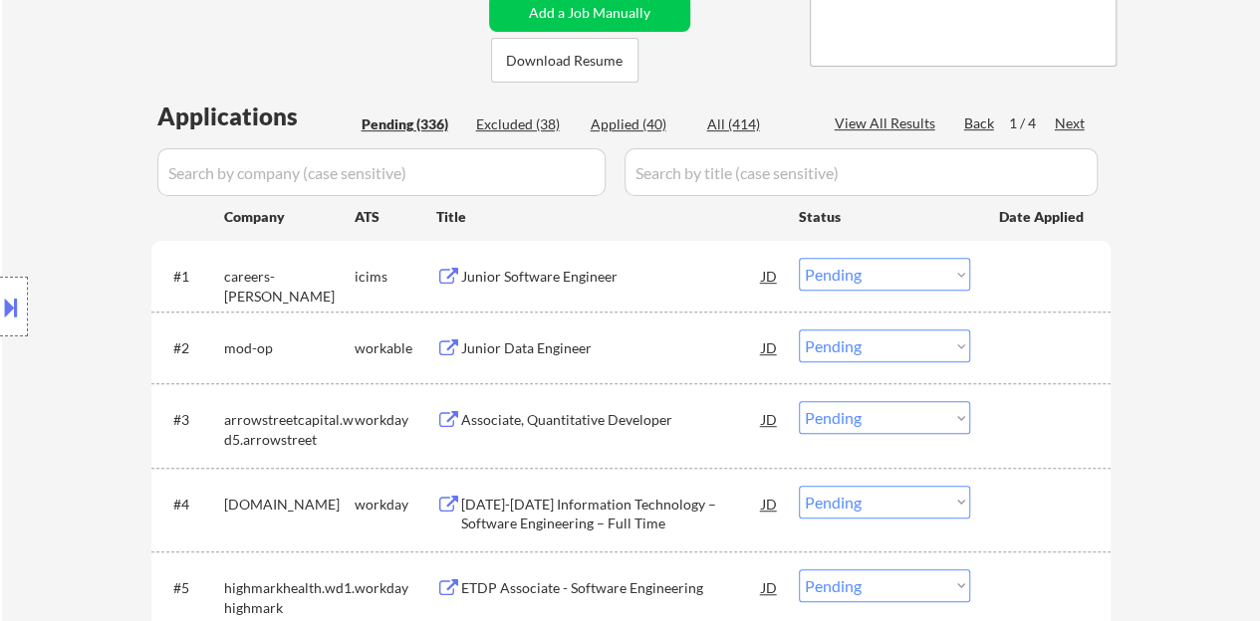
click at [530, 347] on div "Junior Data Engineer" at bounding box center [611, 349] width 301 height 20
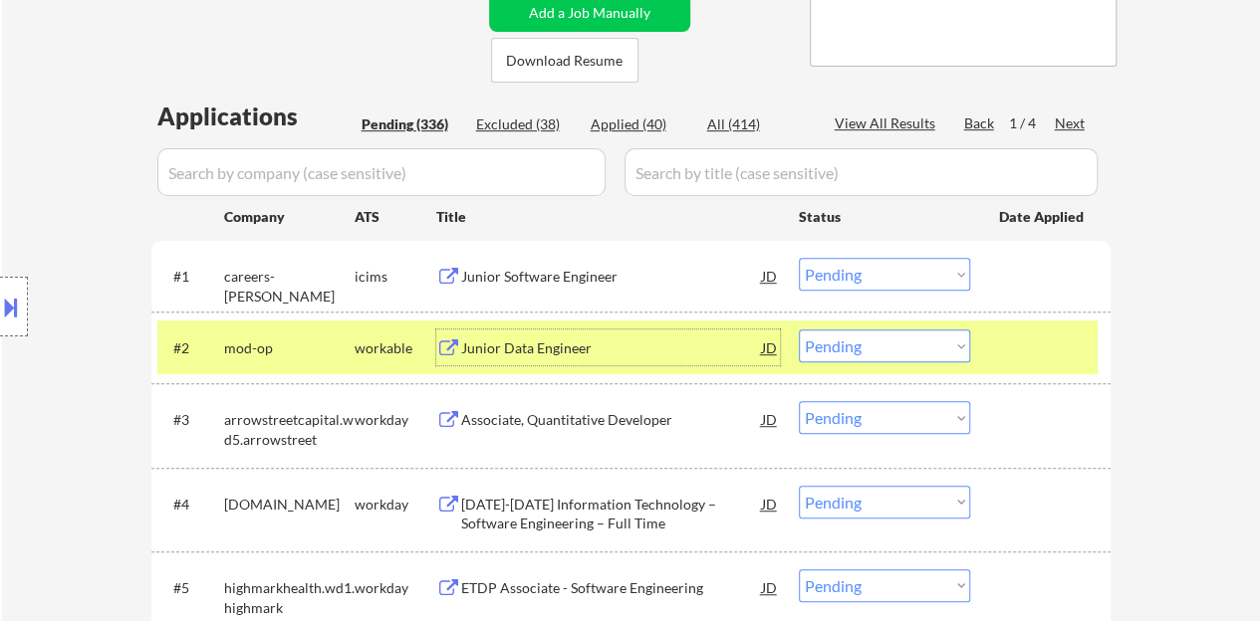
click at [0, 302] on button at bounding box center [11, 307] width 22 height 33
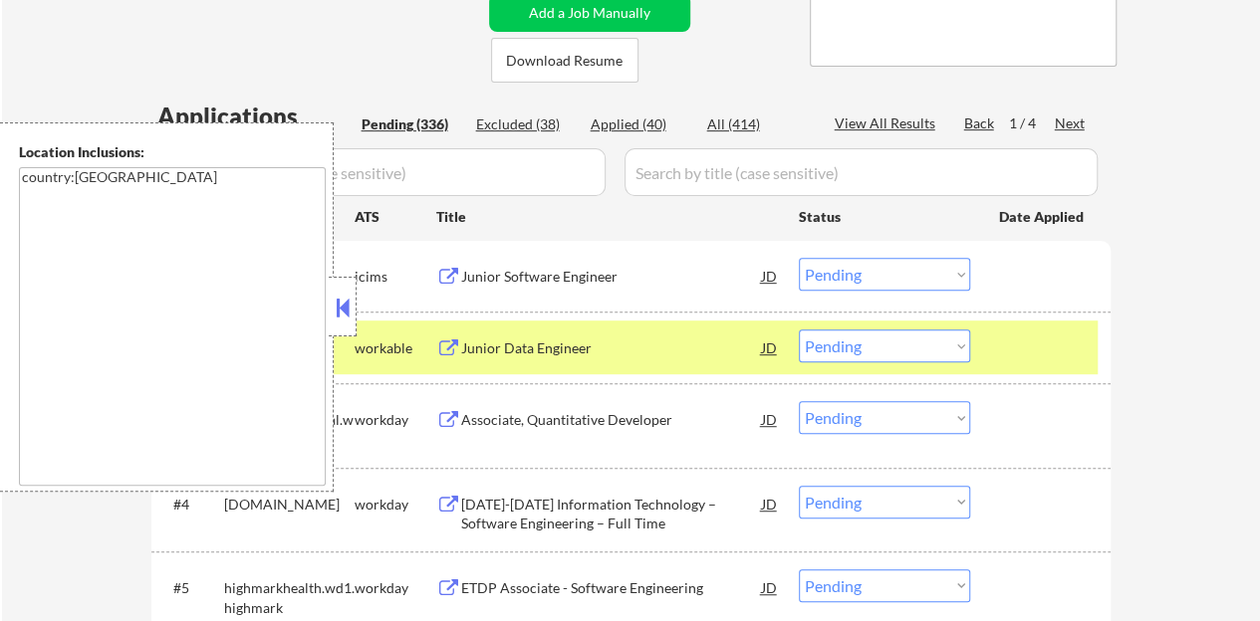
click at [350, 306] on button at bounding box center [343, 308] width 22 height 30
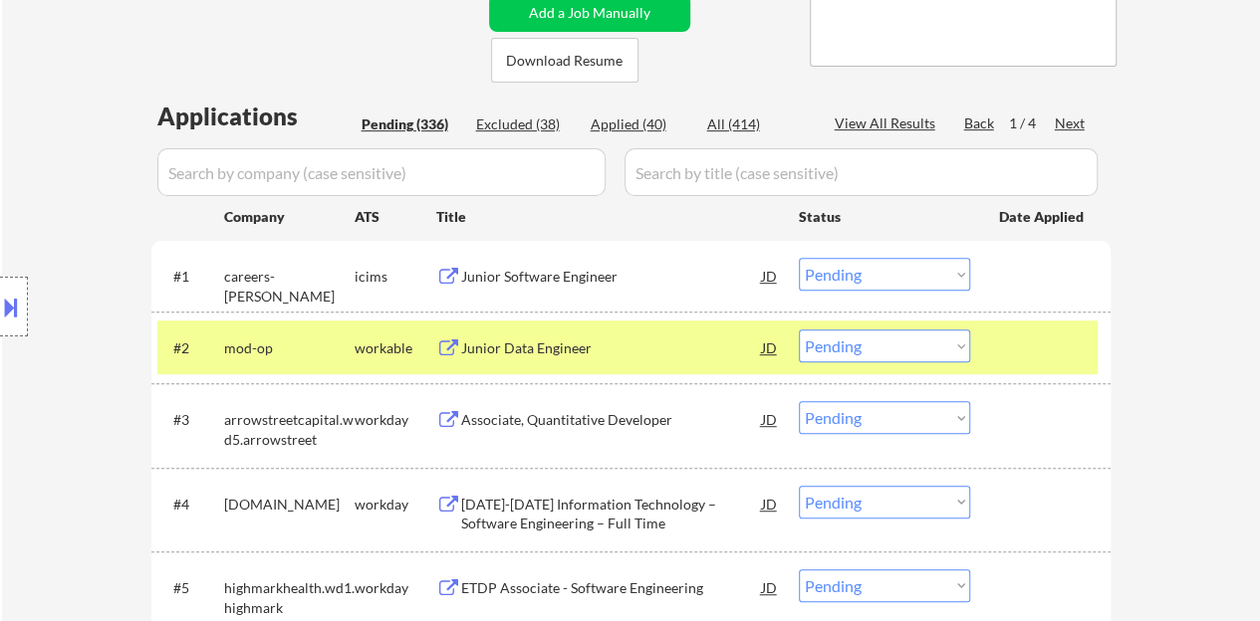
click at [882, 335] on select "Choose an option... Pending Applied Excluded (Questions) Excluded (Expired) Exc…" at bounding box center [884, 346] width 171 height 33
click at [799, 330] on select "Choose an option... Pending Applied Excluded (Questions) Excluded (Expired) Exc…" at bounding box center [884, 346] width 171 height 33
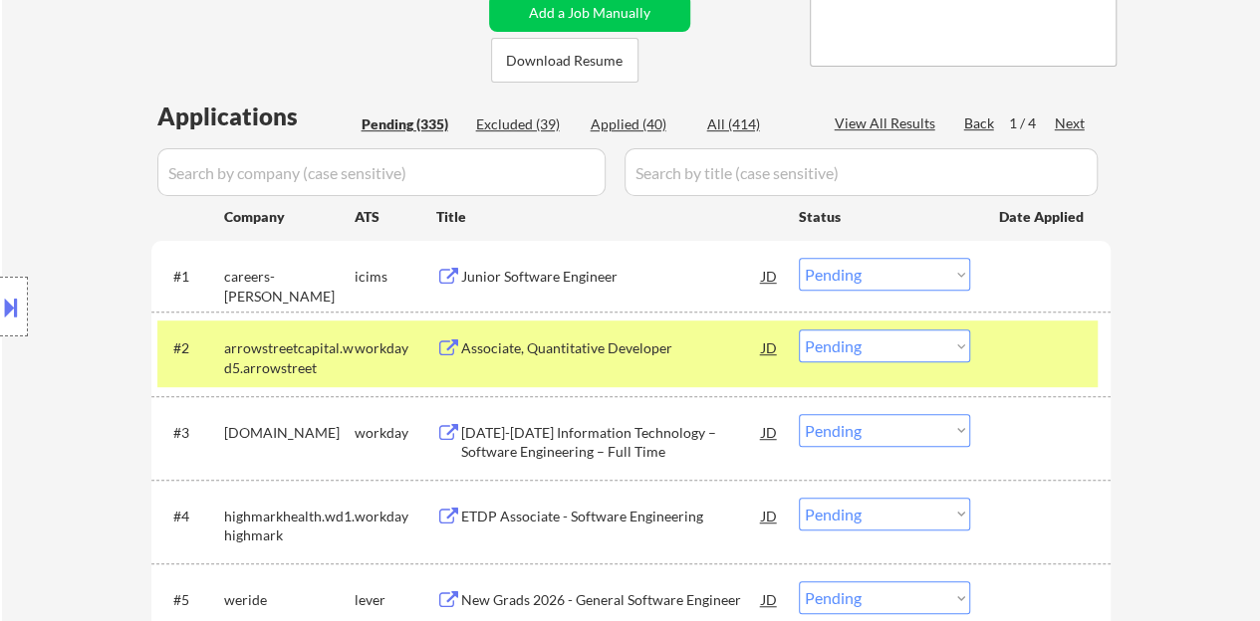
click at [603, 340] on div "Associate, Quantitative Developer" at bounding box center [611, 349] width 301 height 20
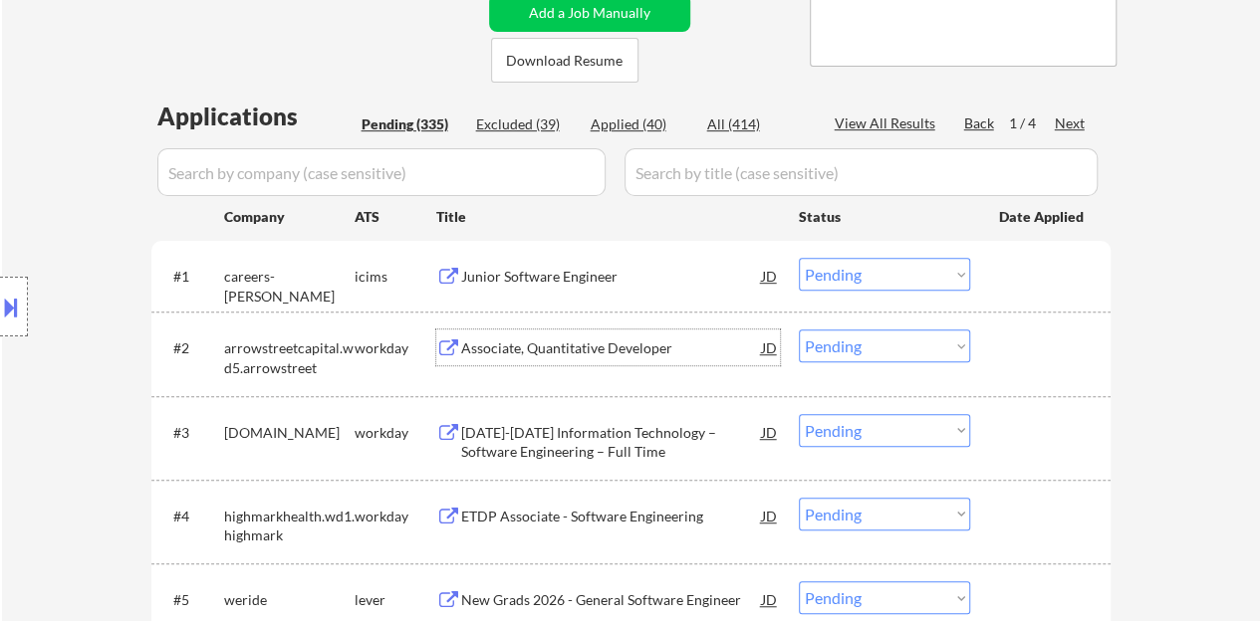
click at [1060, 350] on div at bounding box center [1043, 348] width 88 height 36
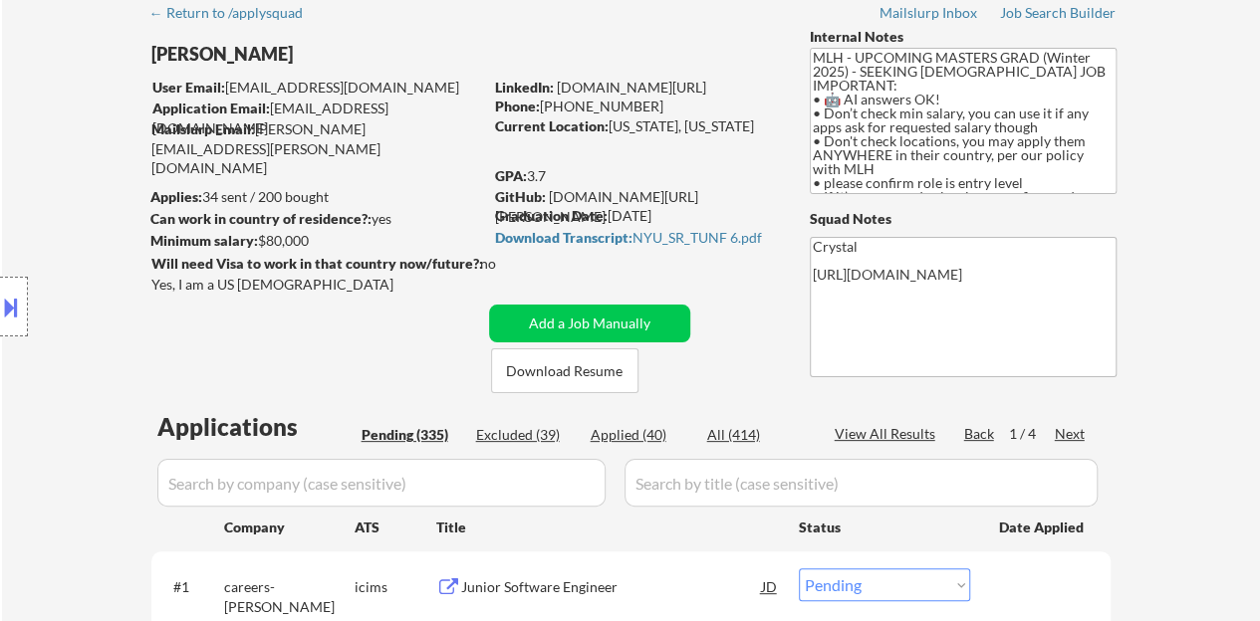
scroll to position [0, 0]
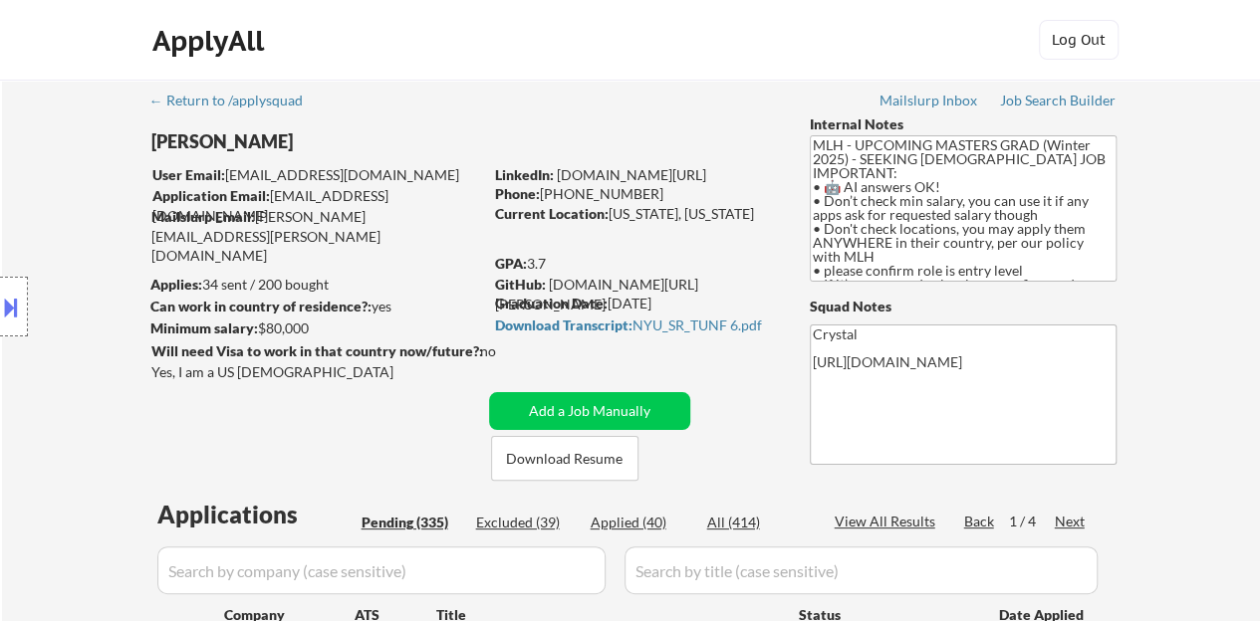
drag, startPoint x: 757, startPoint y: 170, endPoint x: 560, endPoint y: 178, distance: 197.4
click at [560, 178] on div "LinkedIn: [DOMAIN_NAME][URL]" at bounding box center [637, 175] width 285 height 20
copy link "[DOMAIN_NAME][URL]"
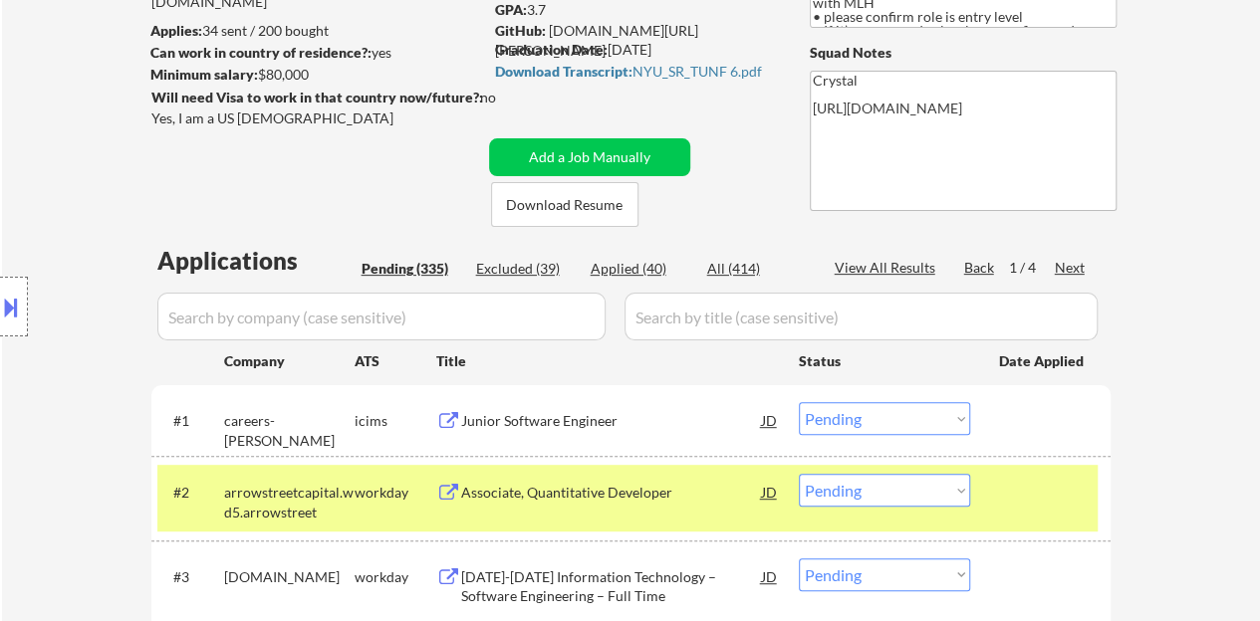
scroll to position [299, 0]
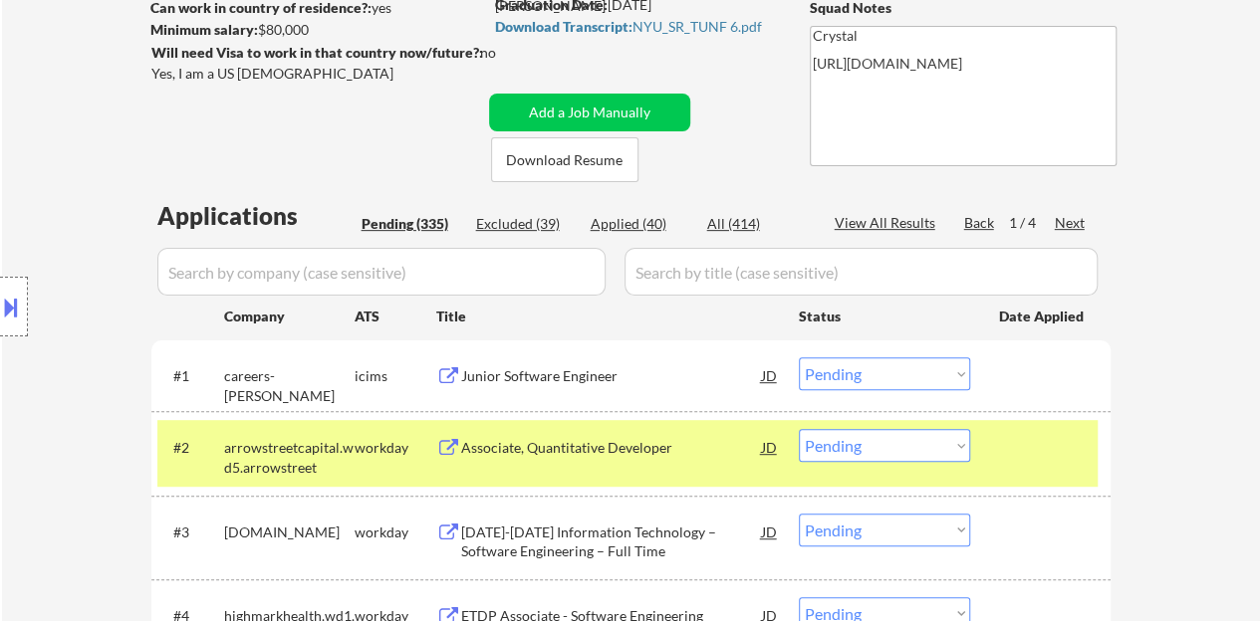
click at [872, 449] on select "Choose an option... Pending Applied Excluded (Questions) Excluded (Expired) Exc…" at bounding box center [884, 445] width 171 height 33
click at [799, 429] on select "Choose an option... Pending Applied Excluded (Questions) Excluded (Expired) Exc…" at bounding box center [884, 445] width 171 height 33
select select ""pending""
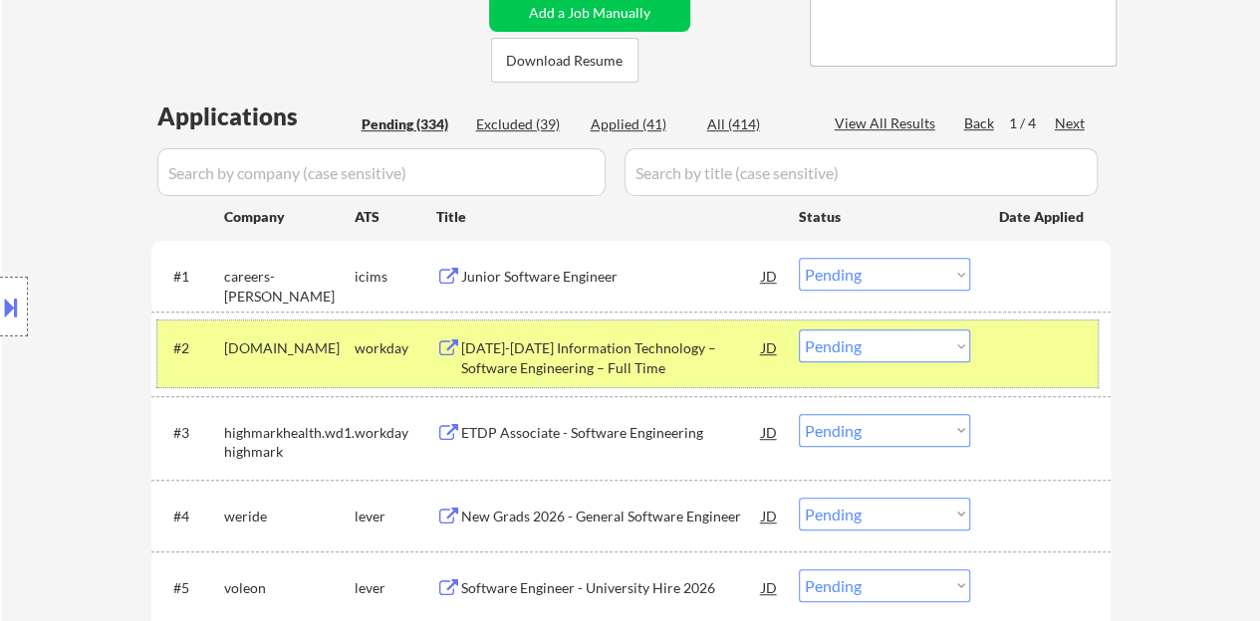
click at [1016, 344] on div at bounding box center [1043, 348] width 88 height 36
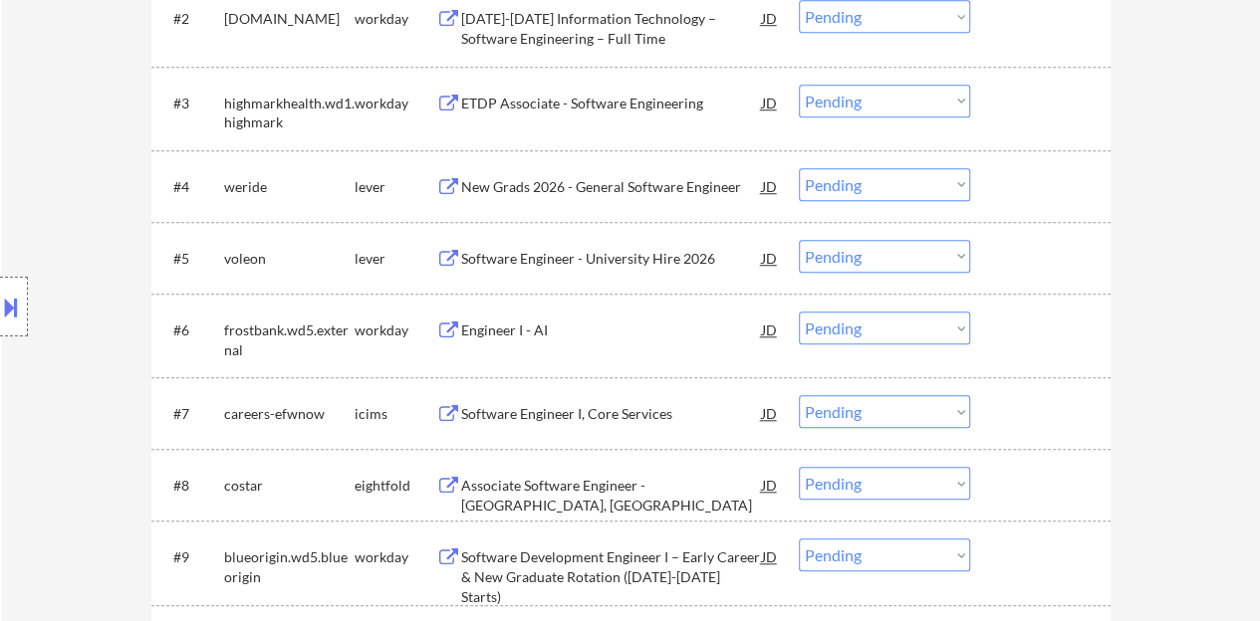
scroll to position [797, 0]
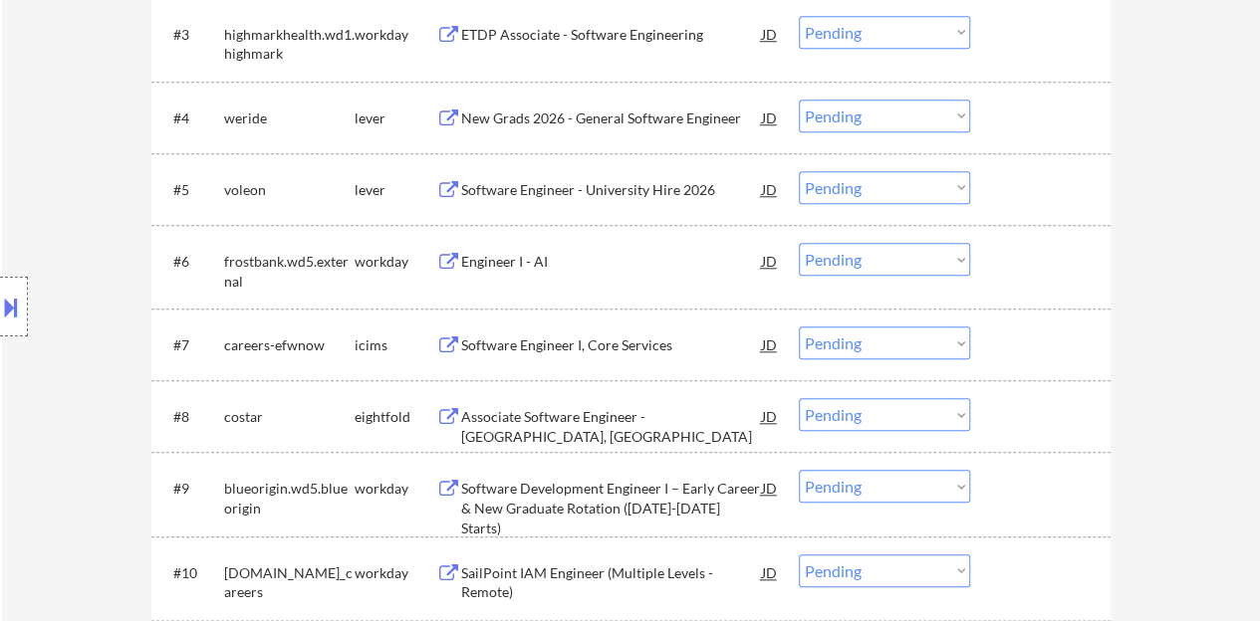
click at [516, 272] on div "Engineer I - AI" at bounding box center [611, 261] width 301 height 36
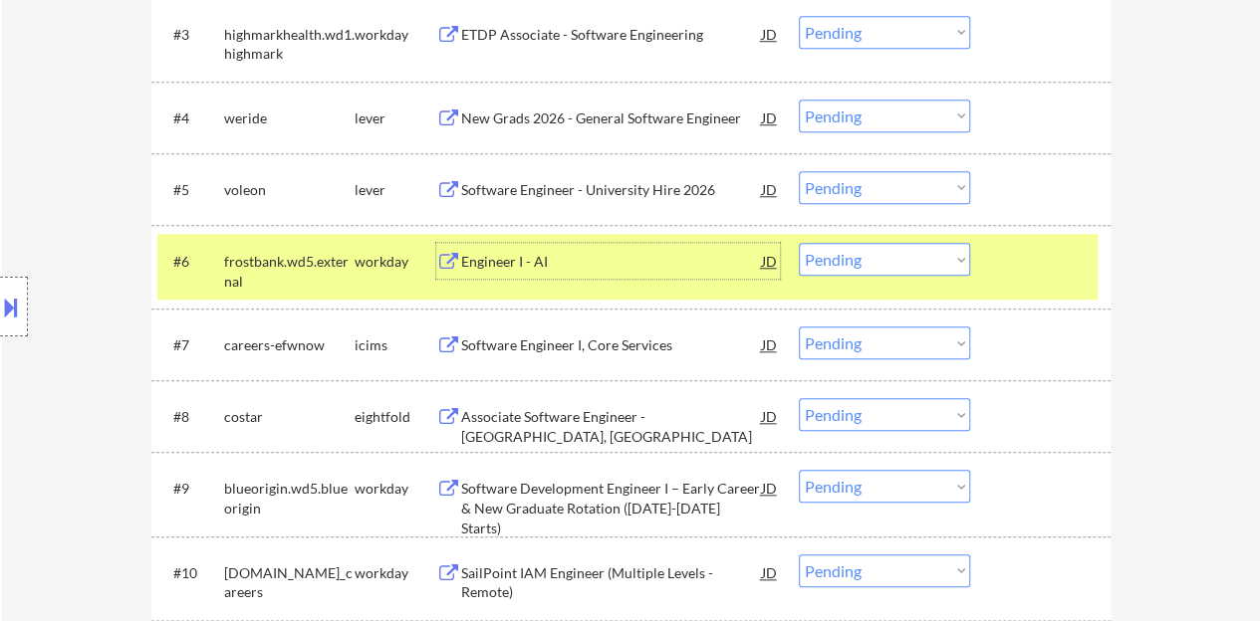
click at [839, 266] on select "Choose an option... Pending Applied Excluded (Questions) Excluded (Expired) Exc…" at bounding box center [884, 259] width 171 height 33
click at [799, 243] on select "Choose an option... Pending Applied Excluded (Questions) Excluded (Expired) Exc…" at bounding box center [884, 259] width 171 height 33
select select ""pending""
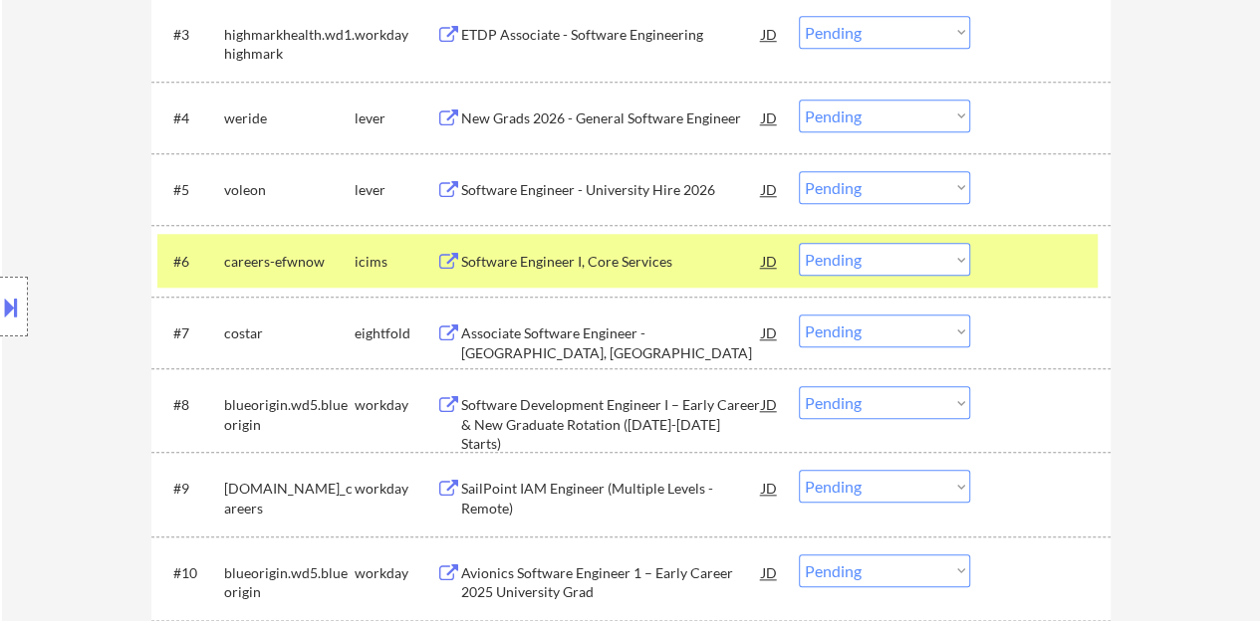
click at [1014, 238] on div "#6 careers-efwnow icims Software Engineer I, Core Services JD Choose an option.…" at bounding box center [627, 261] width 940 height 54
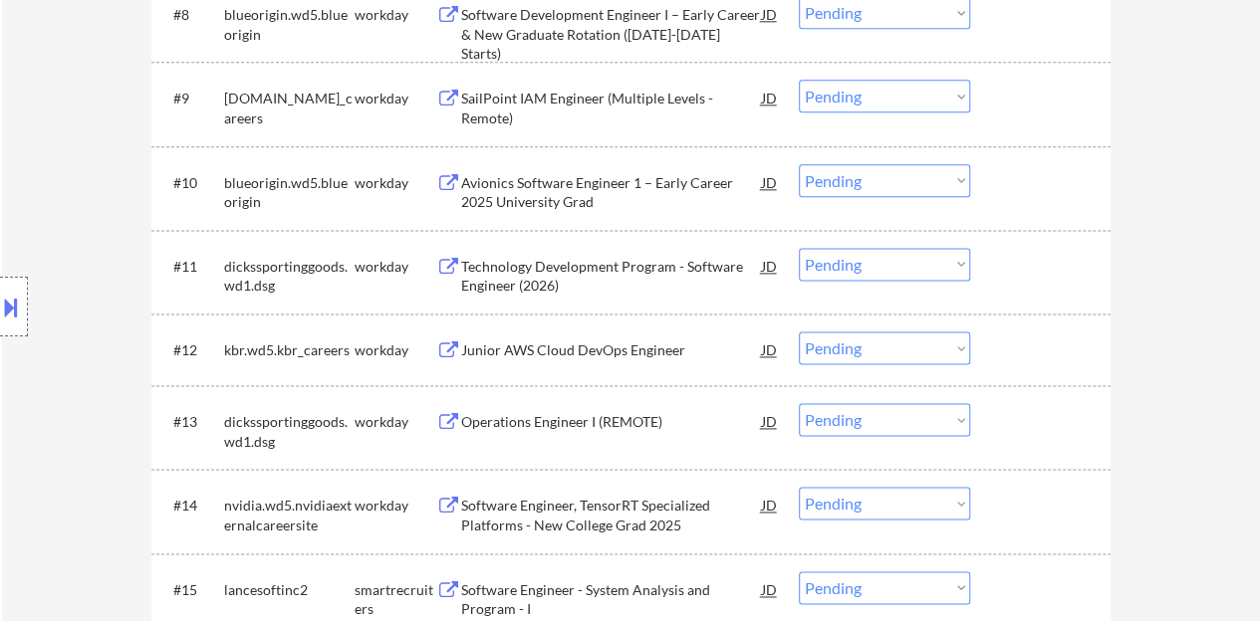
scroll to position [1195, 0]
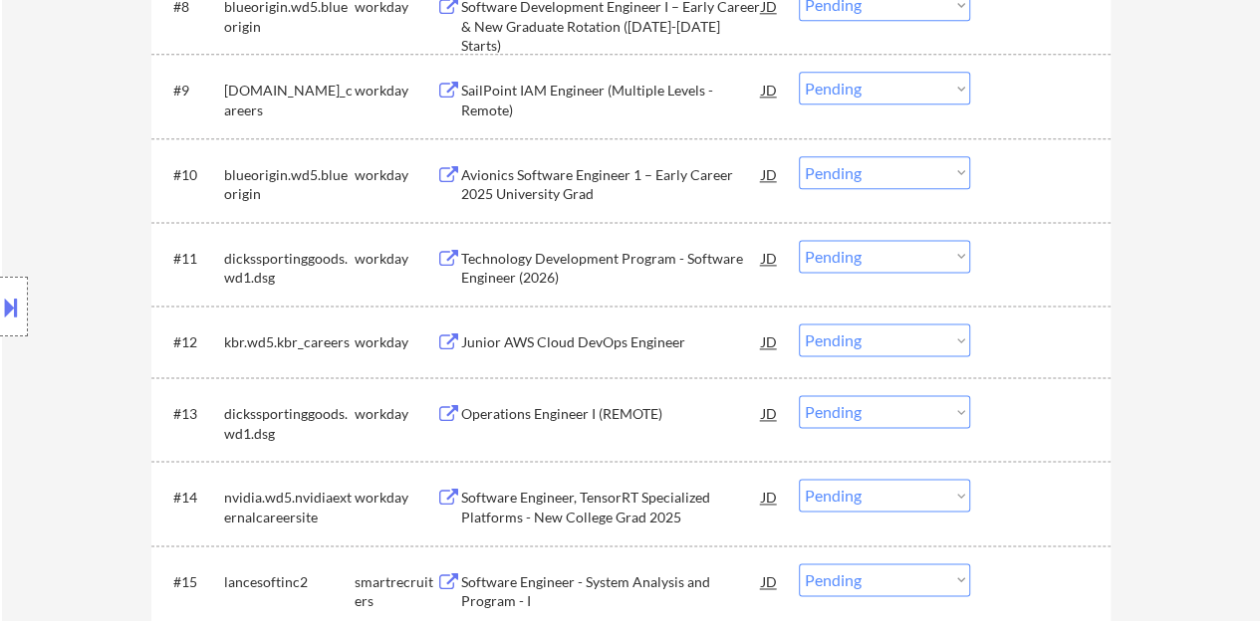
click at [546, 333] on div "Junior AWS Cloud DevOps Engineer" at bounding box center [611, 343] width 301 height 20
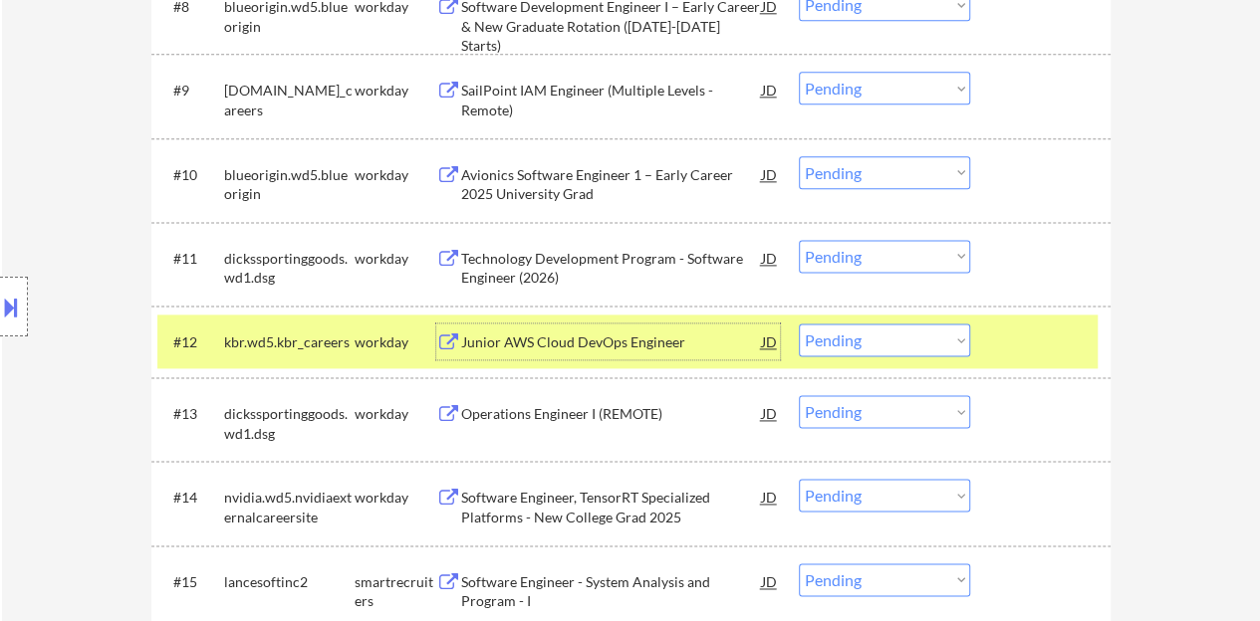
click at [866, 324] on select "Choose an option... Pending Applied Excluded (Questions) Excluded (Expired) Exc…" at bounding box center [884, 340] width 171 height 33
click at [799, 324] on select "Choose an option... Pending Applied Excluded (Questions) Excluded (Expired) Exc…" at bounding box center [884, 340] width 171 height 33
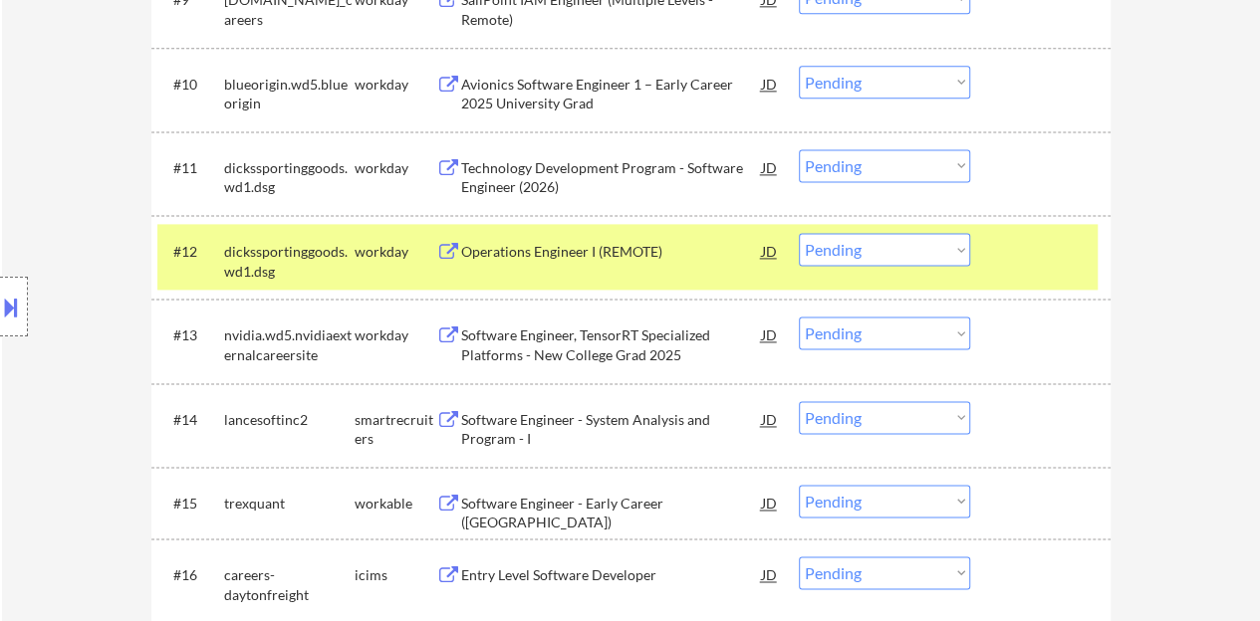
scroll to position [1295, 0]
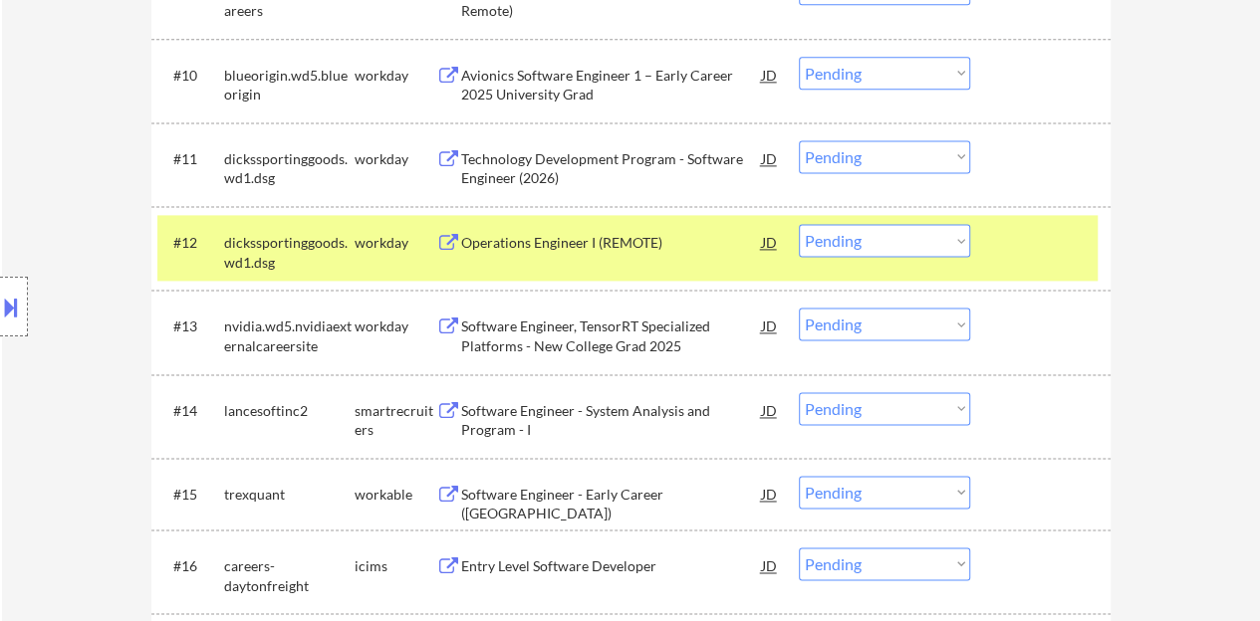
click at [532, 234] on div "Operations Engineer I (REMOTE)" at bounding box center [611, 243] width 301 height 20
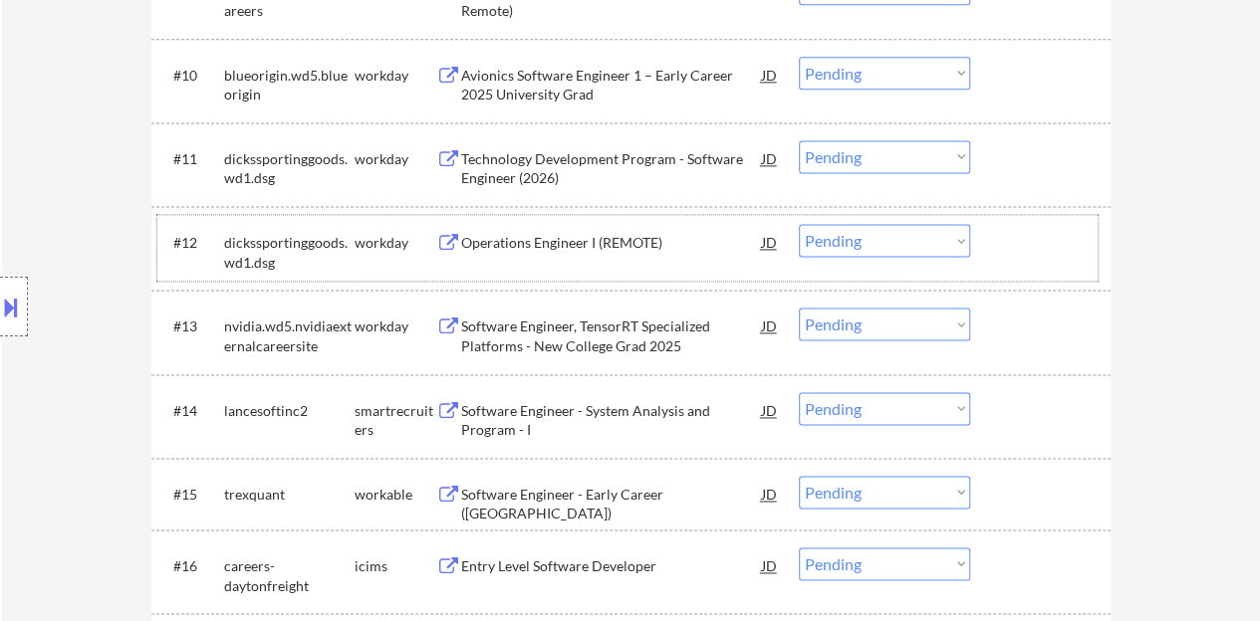
click at [1048, 251] on div at bounding box center [1043, 242] width 88 height 36
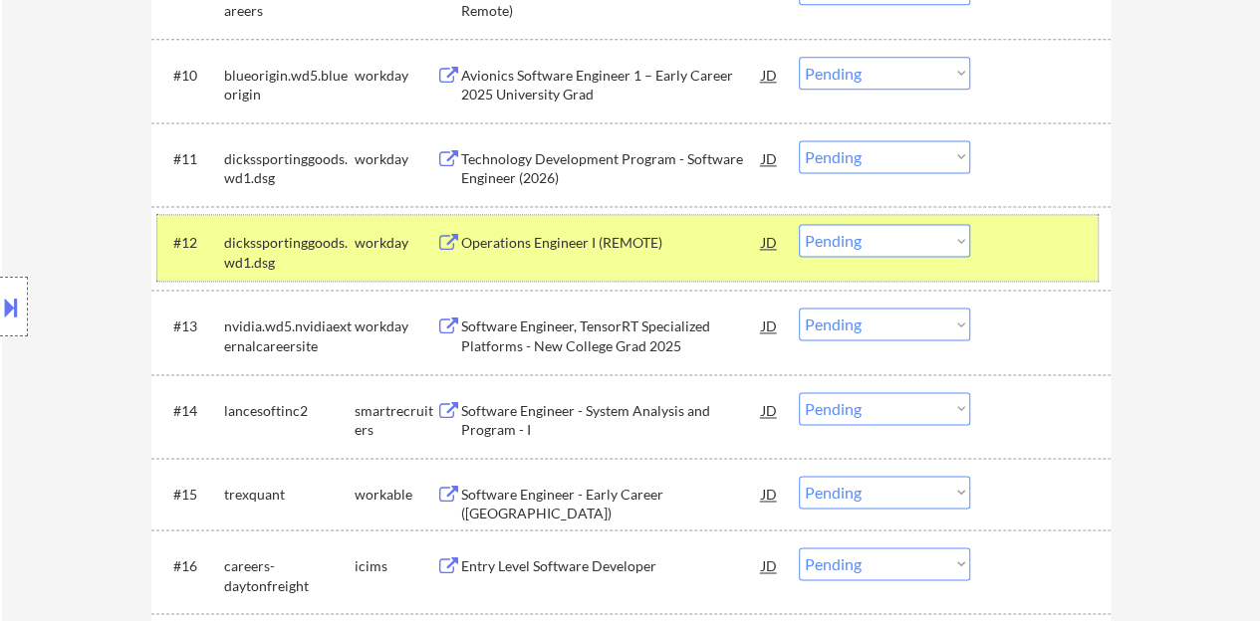
click at [848, 245] on select "Choose an option... Pending Applied Excluded (Questions) Excluded (Expired) Exc…" at bounding box center [884, 240] width 171 height 33
click at [799, 224] on select "Choose an option... Pending Applied Excluded (Questions) Excluded (Expired) Exc…" at bounding box center [884, 240] width 171 height 33
select select ""pending""
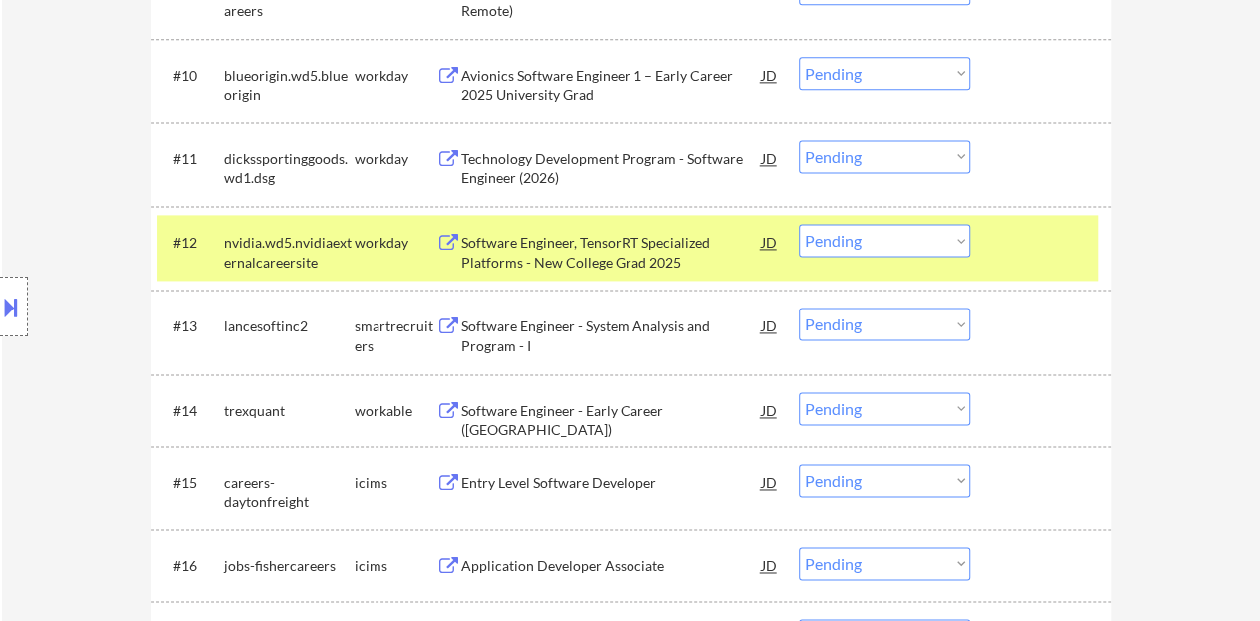
click at [1020, 258] on div at bounding box center [1043, 242] width 88 height 36
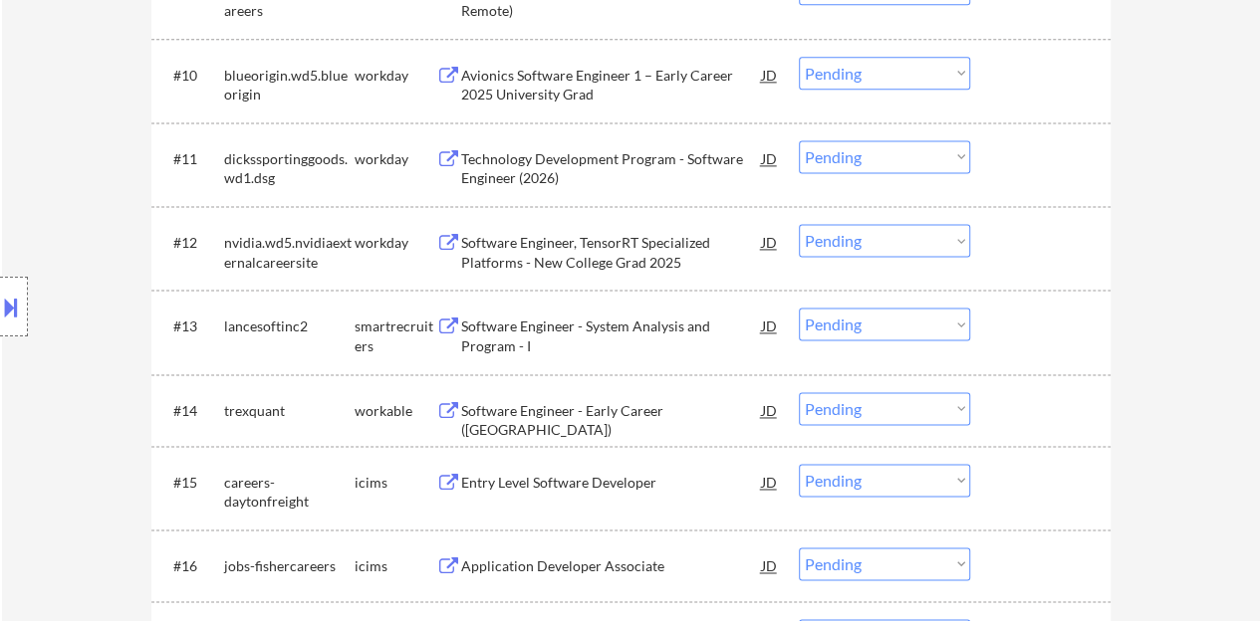
scroll to position [1394, 0]
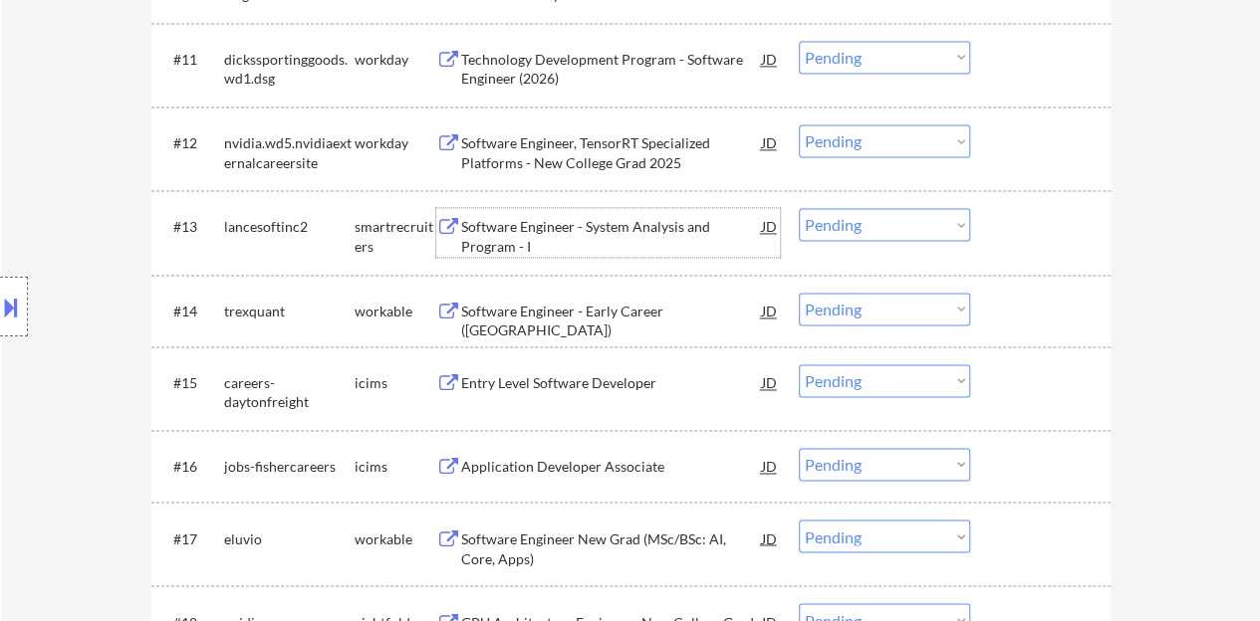
click at [586, 232] on div "Software Engineer - System Analysis and Program - I" at bounding box center [611, 236] width 301 height 39
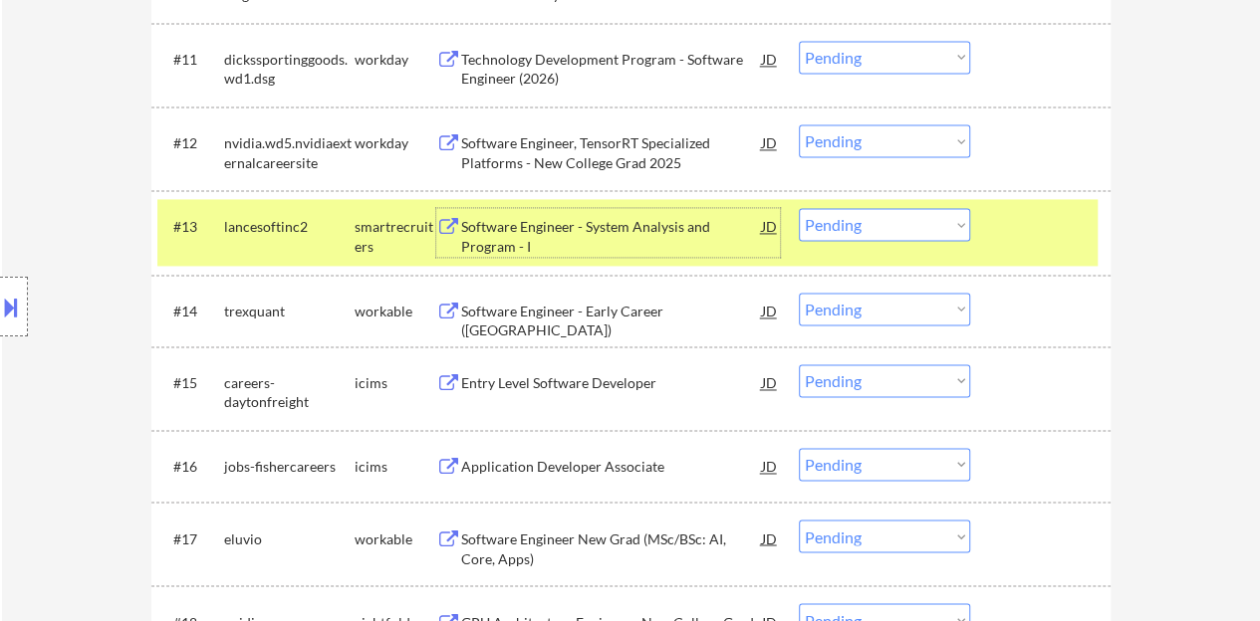
click at [851, 234] on select "Choose an option... Pending Applied Excluded (Questions) Excluded (Expired) Exc…" at bounding box center [884, 224] width 171 height 33
click at [799, 208] on select "Choose an option... Pending Applied Excluded (Questions) Excluded (Expired) Exc…" at bounding box center [884, 224] width 171 height 33
select select ""pending""
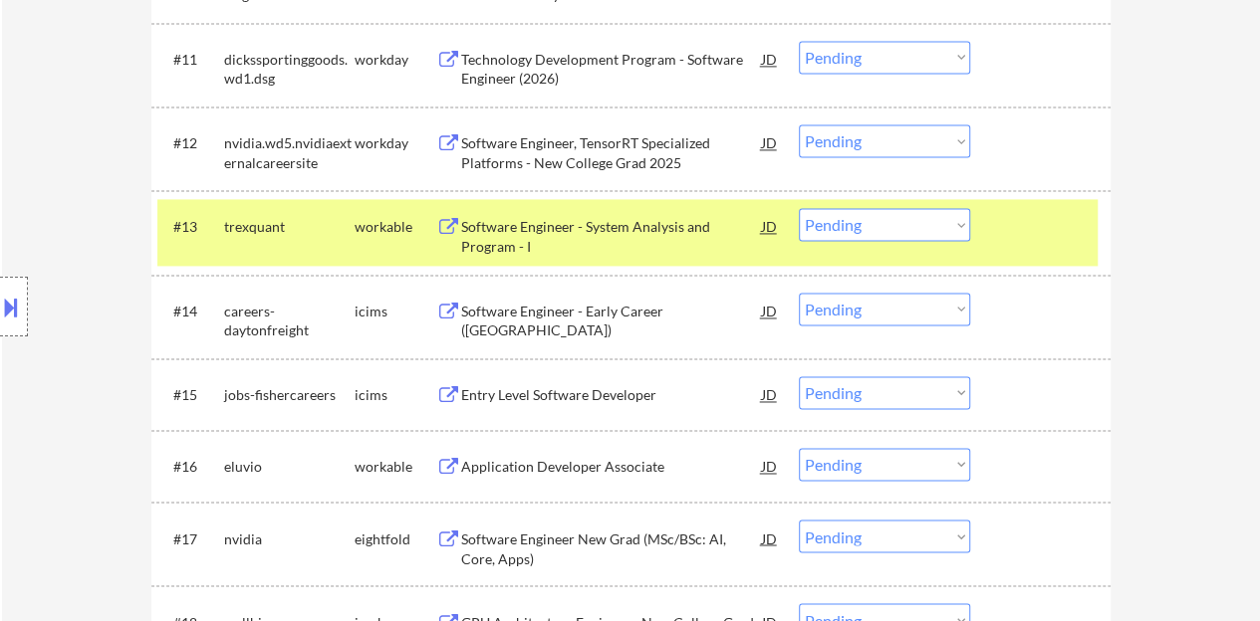
click at [1026, 216] on div at bounding box center [1043, 226] width 88 height 36
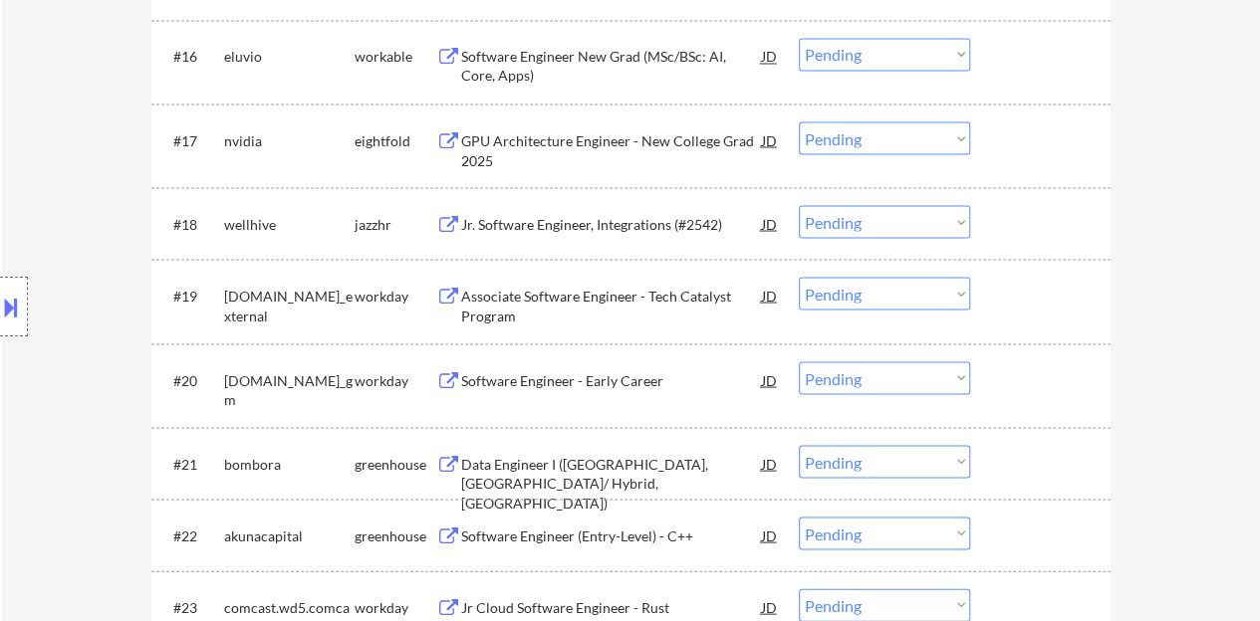
scroll to position [1892, 0]
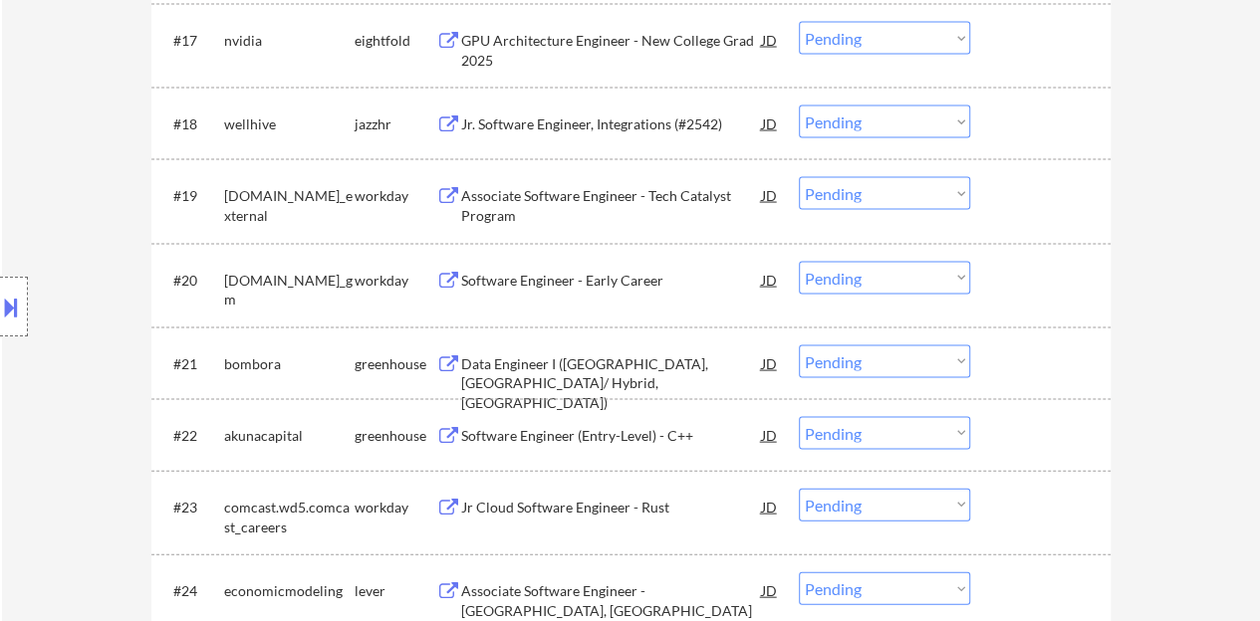
click at [521, 283] on div "Software Engineer - Early Career" at bounding box center [611, 281] width 301 height 20
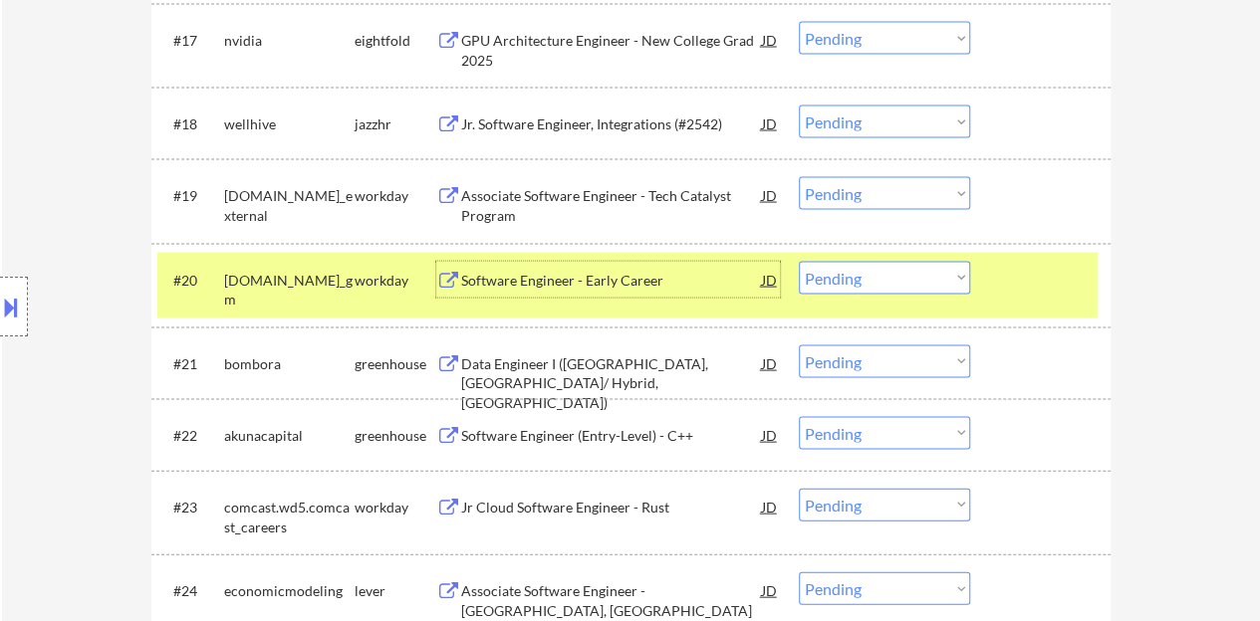
click at [872, 262] on select "Choose an option... Pending Applied Excluded (Questions) Excluded (Expired) Exc…" at bounding box center [884, 278] width 171 height 33
click at [799, 262] on select "Choose an option... Pending Applied Excluded (Questions) Excluded (Expired) Exc…" at bounding box center [884, 278] width 171 height 33
select select ""pending""
